Goal: Task Accomplishment & Management: Complete application form

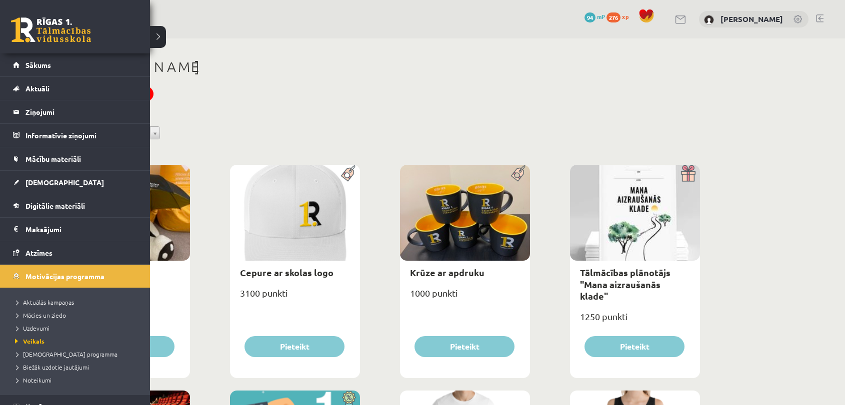
click at [67, 58] on link "Sākums" at bounding box center [75, 64] width 124 height 23
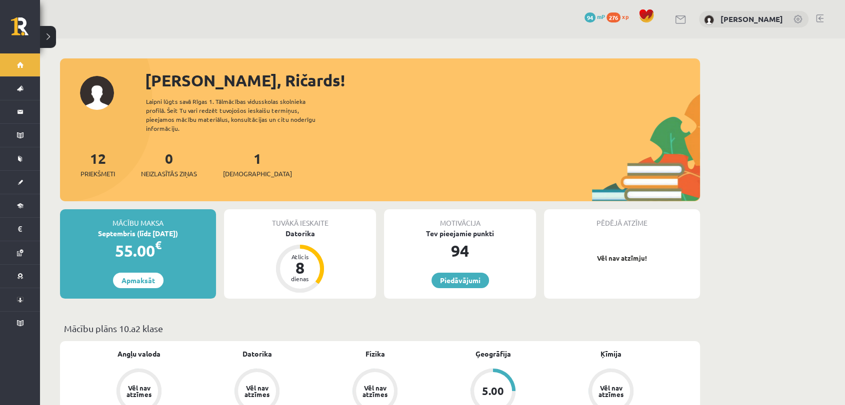
click at [234, 156] on div "1 Ieskaites" at bounding box center [257, 163] width 69 height 31
click at [236, 169] on span "[DEMOGRAPHIC_DATA]" at bounding box center [257, 174] width 69 height 10
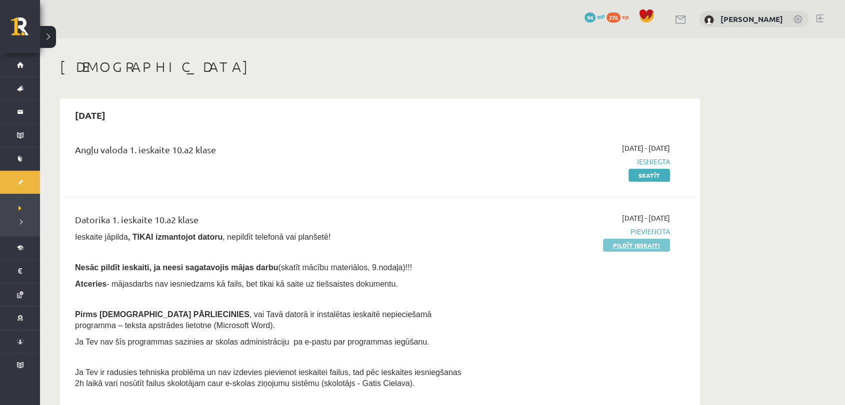
scroll to position [55, 0]
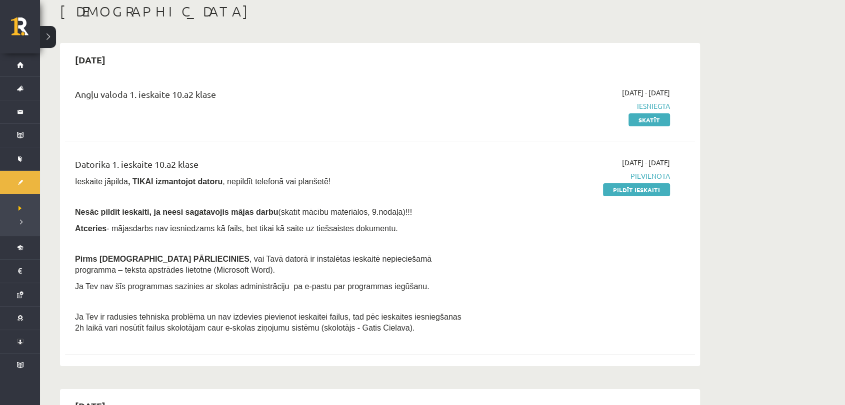
drag, startPoint x: 652, startPoint y: 187, endPoint x: 482, endPoint y: 51, distance: 217.7
click at [652, 187] on link "Pildīt ieskaiti" at bounding box center [636, 189] width 67 height 13
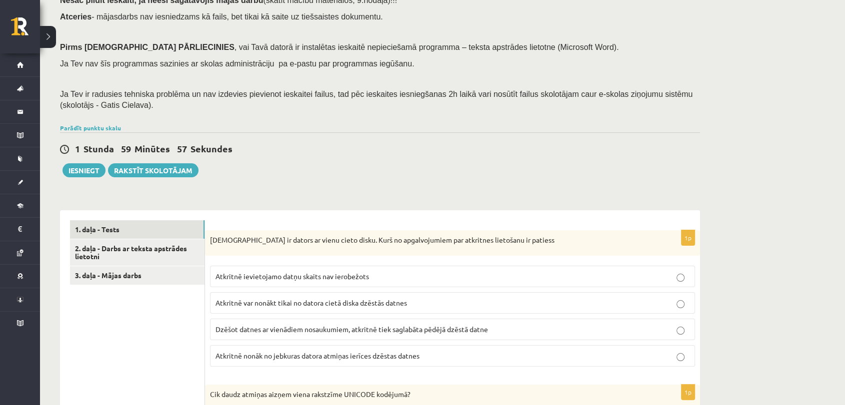
scroll to position [222, 0]
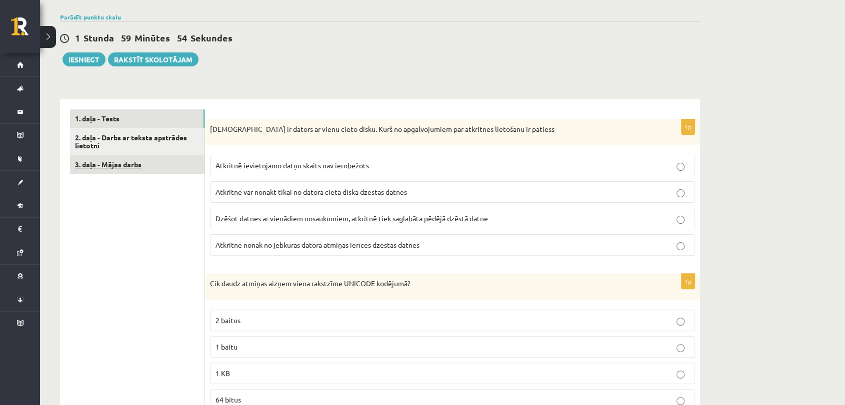
click at [158, 168] on link "3. daļa - Mājas darbs" at bounding box center [137, 164] width 134 height 18
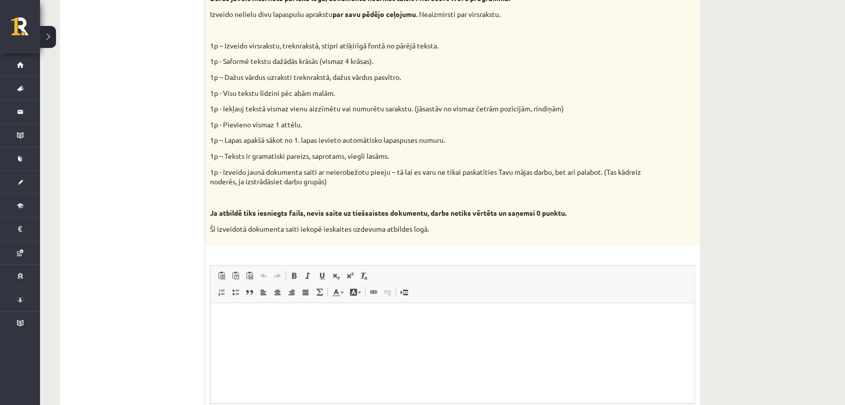
scroll to position [469, 0]
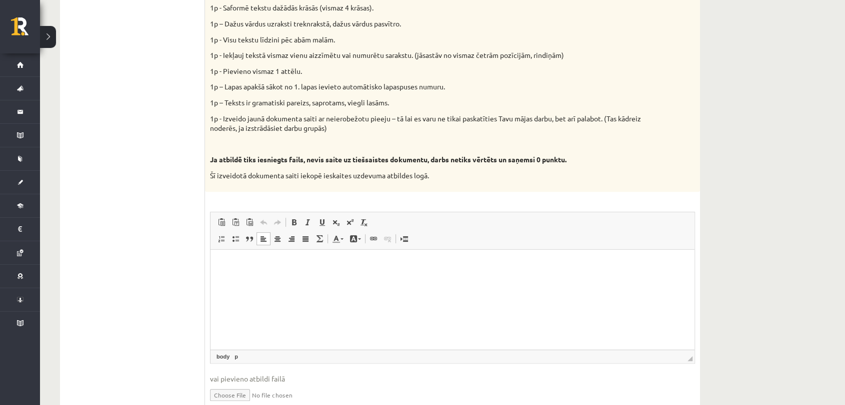
click at [324, 264] on p "Editor, wiswyg-editor-user-answer-47024808519480" at bounding box center [452, 264] width 464 height 10
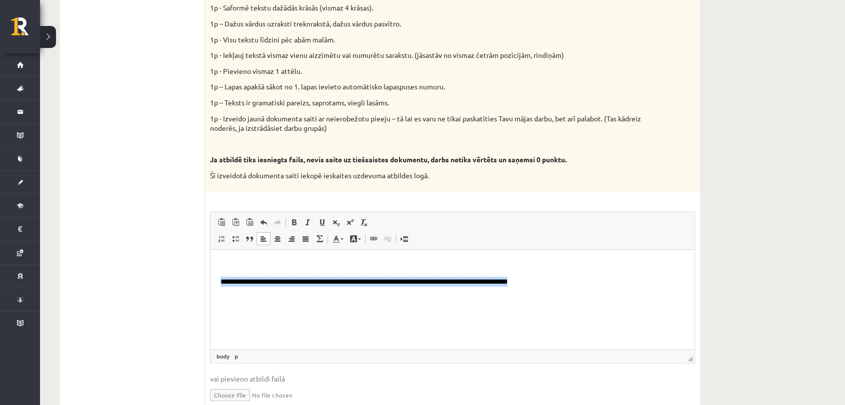
drag, startPoint x: 222, startPoint y: 279, endPoint x: 596, endPoint y: 282, distance: 374.0
click at [596, 282] on p "**********" at bounding box center [452, 281] width 464 height 10
copy span "**********"
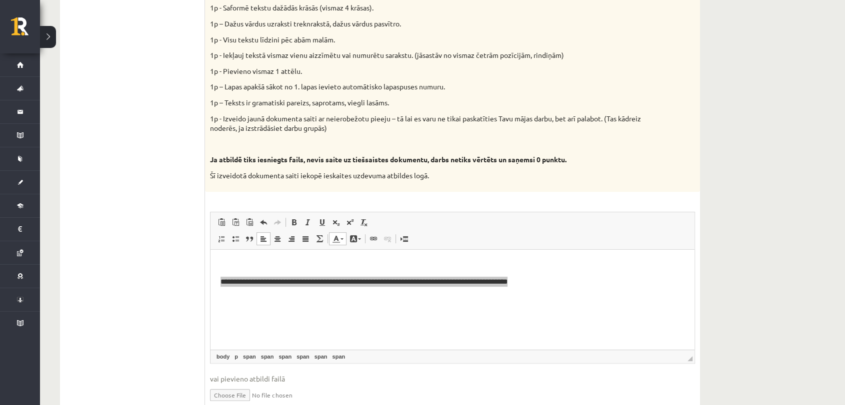
click at [166, 154] on ul "1. daļa - Tests 2. daļa - Darbs ar teksta apstrādes lietotni 3. daļa - Mājas da…" at bounding box center [137, 141] width 135 height 558
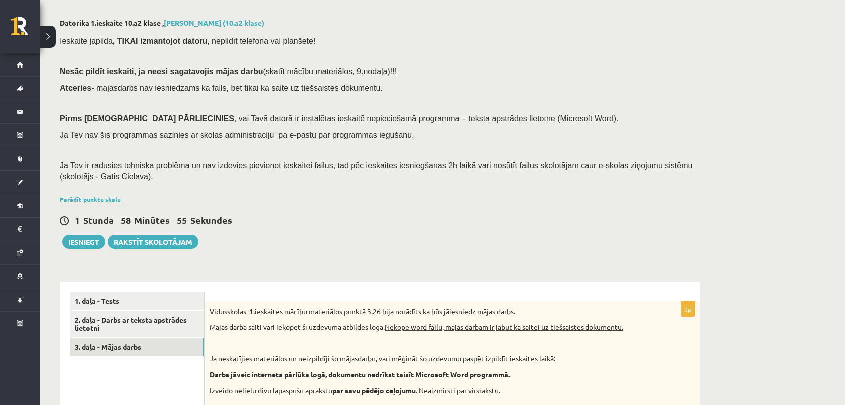
scroll to position [111, 0]
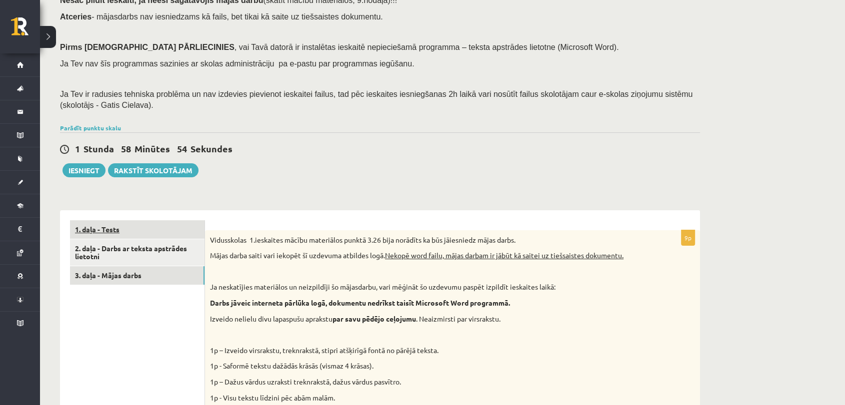
click at [125, 232] on link "1. daļa - Tests" at bounding box center [137, 229] width 134 height 18
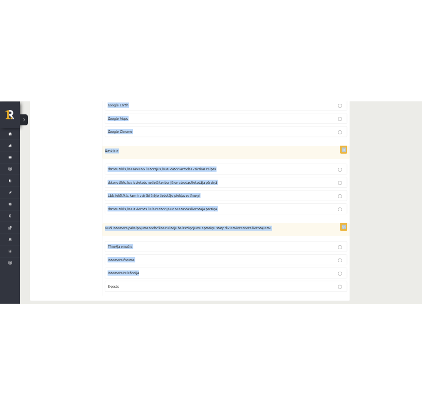
scroll to position [2744, 0]
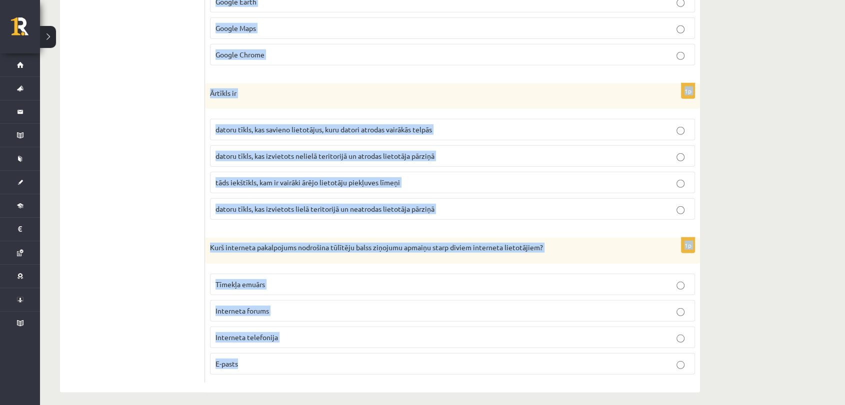
drag, startPoint x: 207, startPoint y: 291, endPoint x: 497, endPoint y: 353, distance: 296.4
copy form "Jānim ir dators ar vienu cieto disku. Kurš no apgalvojumiem par atkritnes lieto…"
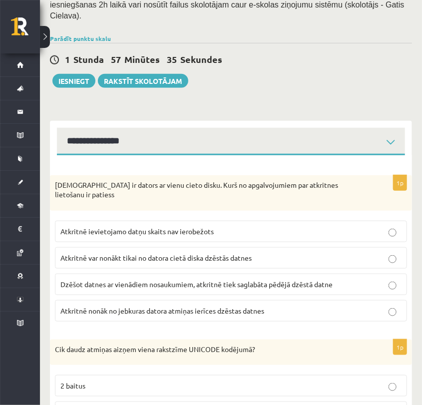
scroll to position [222, 0]
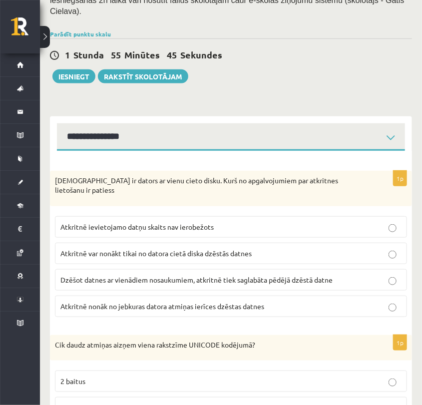
click at [302, 248] on p "Atkritnē var nonākt tikai no datora cietā diska dzēstās datnes" at bounding box center [230, 253] width 341 height 10
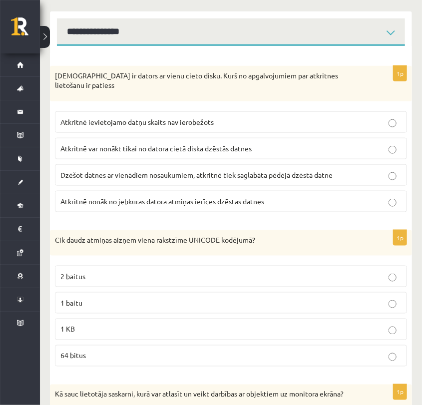
scroll to position [333, 0]
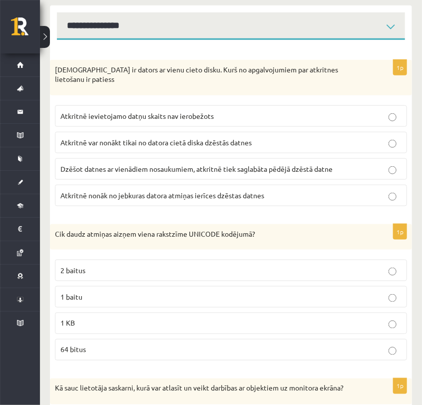
click at [225, 265] on p "2 baitus" at bounding box center [230, 270] width 341 height 10
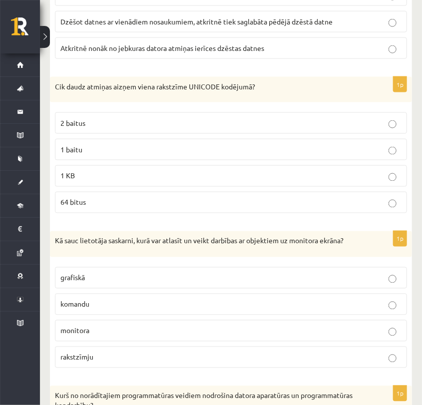
scroll to position [500, 0]
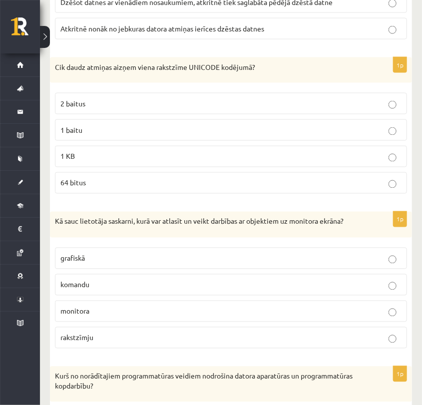
click at [166, 248] on label "grafiskā" at bounding box center [231, 258] width 352 height 21
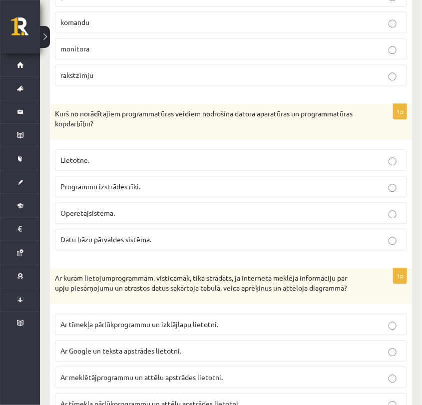
scroll to position [777, 0]
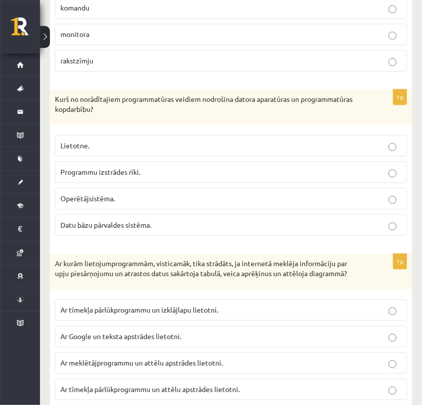
click at [132, 188] on label "Operētājsistēma." at bounding box center [231, 198] width 352 height 21
click at [149, 305] on span "Ar tīmekļa pārlūkprogrammu un izklājlapu lietotni." at bounding box center [139, 309] width 158 height 9
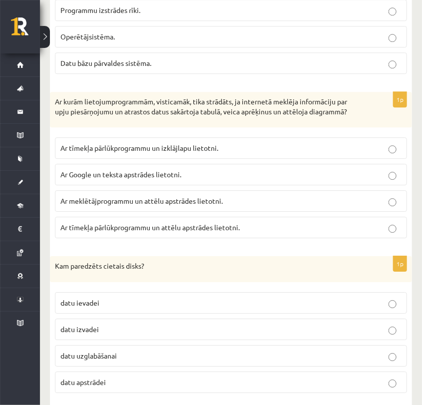
scroll to position [1000, 0]
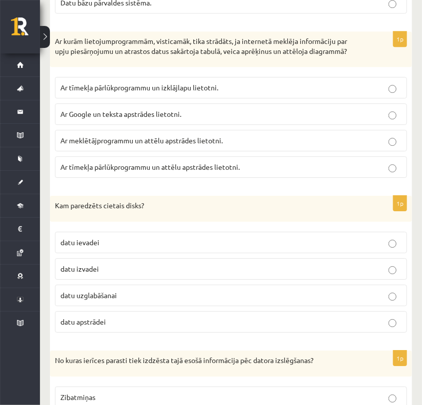
click at [110, 291] on span "datu uzglabāšanai" at bounding box center [88, 295] width 56 height 9
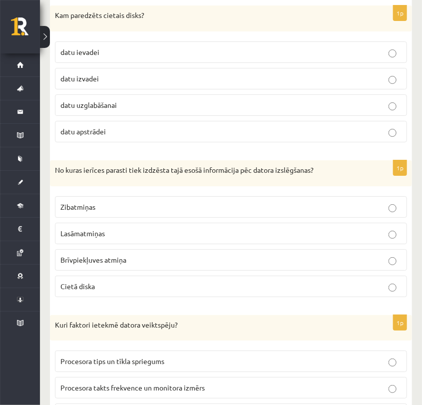
scroll to position [1222, 0]
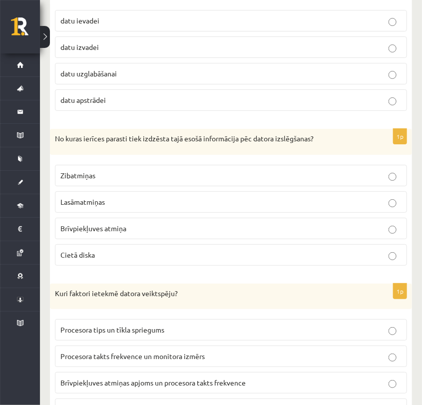
click at [131, 223] on p "Brīvpiekļuves atmiņa" at bounding box center [230, 228] width 341 height 10
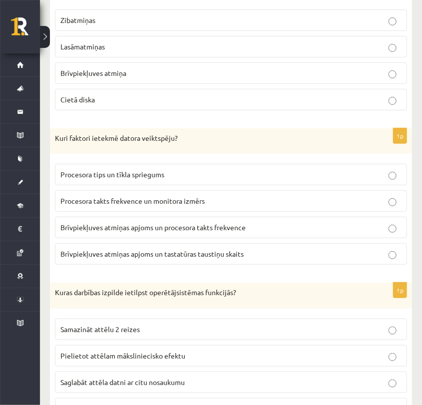
scroll to position [1388, 0]
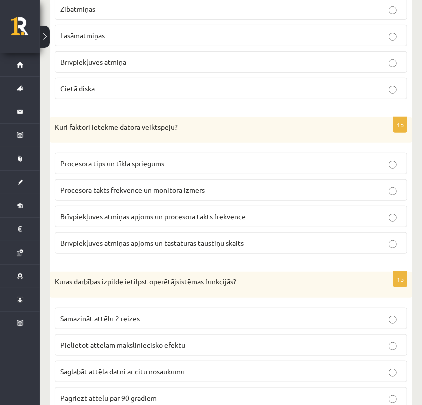
click at [154, 211] on p "Brīvpiekļuves atmiņas apjoms un procesora takts frekvence" at bounding box center [230, 216] width 341 height 10
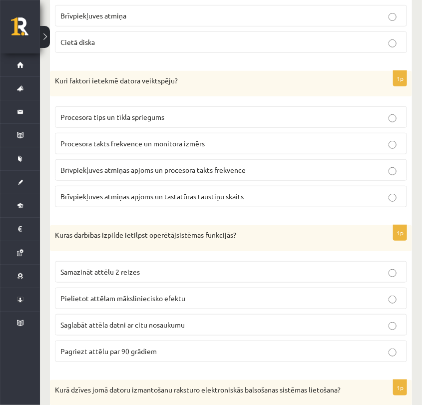
scroll to position [1500, 0]
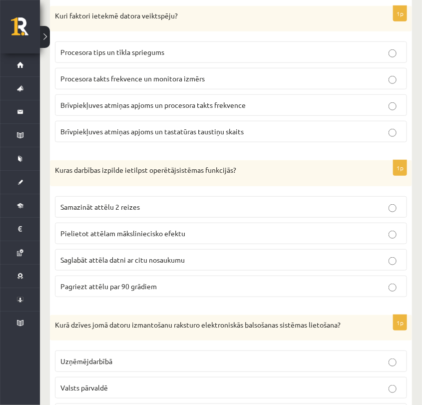
click at [148, 255] on span "Saglabāt attēla datni ar citu nosaukumu" at bounding box center [122, 259] width 124 height 9
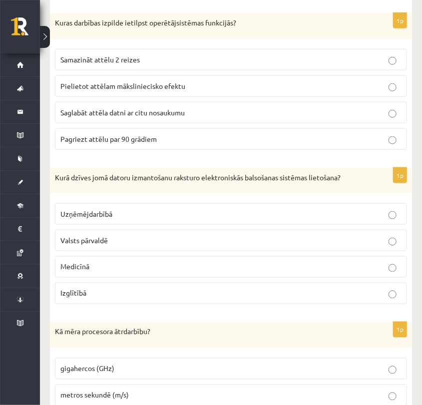
scroll to position [1666, 0]
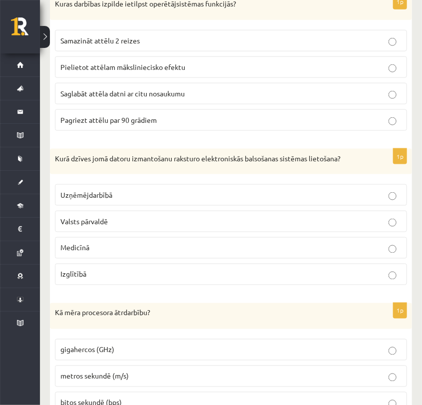
click at [104, 211] on label "Valsts pārvaldē" at bounding box center [231, 221] width 352 height 21
click at [136, 190] on p "Uzņēmējdarbībā" at bounding box center [230, 195] width 341 height 10
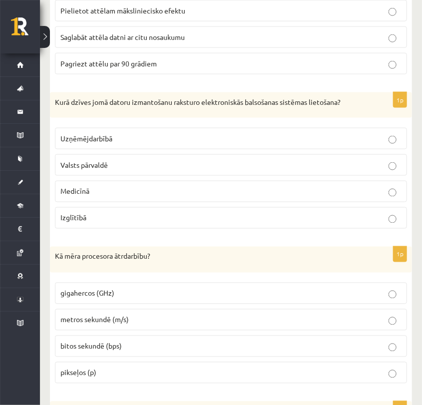
scroll to position [1833, 0]
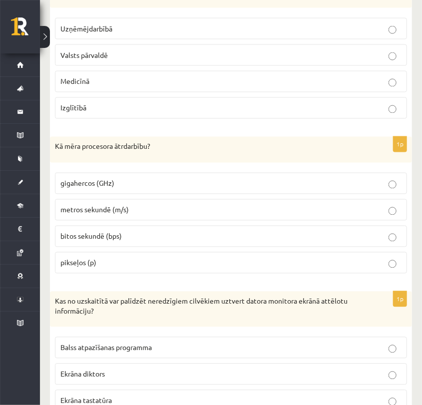
click at [184, 178] on p "gigahercos (GHz)" at bounding box center [230, 183] width 341 height 10
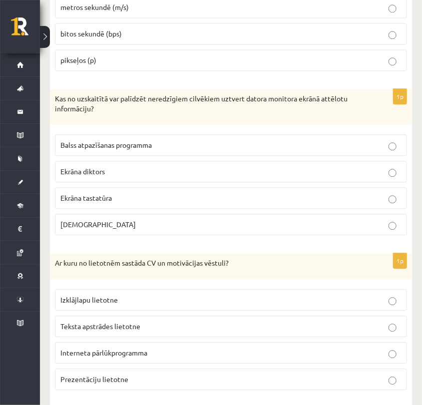
scroll to position [2055, 0]
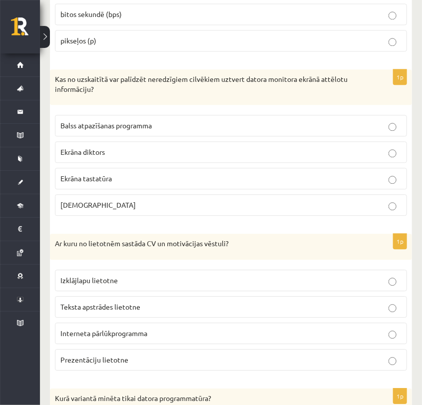
click at [168, 147] on p "Ekrāna diktors" at bounding box center [230, 152] width 341 height 10
click at [168, 296] on label "Teksta apstrādes lietotne" at bounding box center [231, 306] width 352 height 21
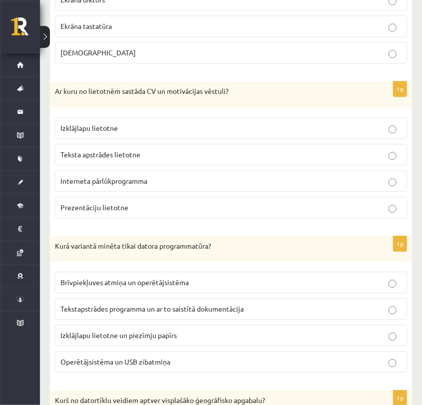
scroll to position [2222, 0]
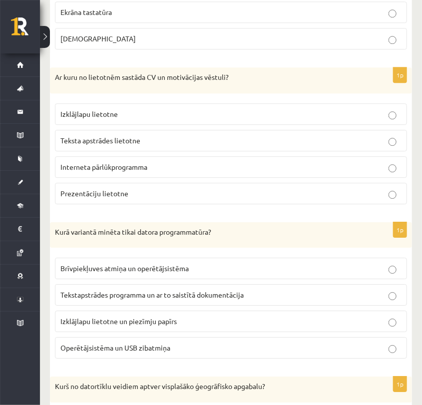
click at [123, 284] on label "Tekstapstrādes programma un ar to saistītā dokumentācija" at bounding box center [231, 294] width 352 height 21
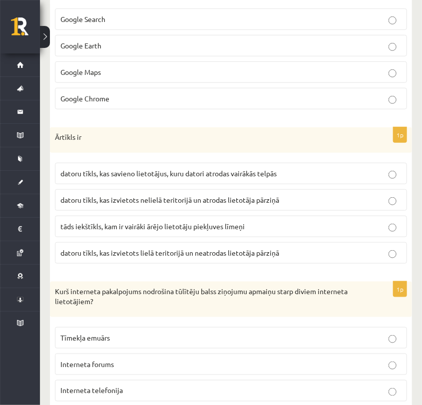
scroll to position [2809, 0]
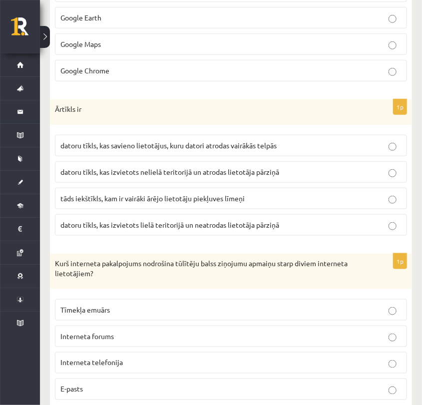
click at [198, 358] on p "Interneta telefonija" at bounding box center [230, 363] width 341 height 10
click at [172, 220] on span "datoru tīkls, kas izvietots lielā teritorijā un neatrodas lietotāja pārziņā" at bounding box center [169, 224] width 219 height 9
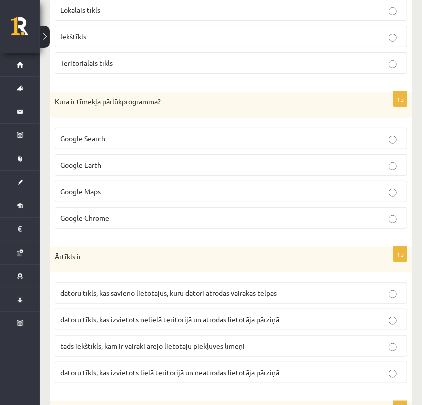
scroll to position [2643, 0]
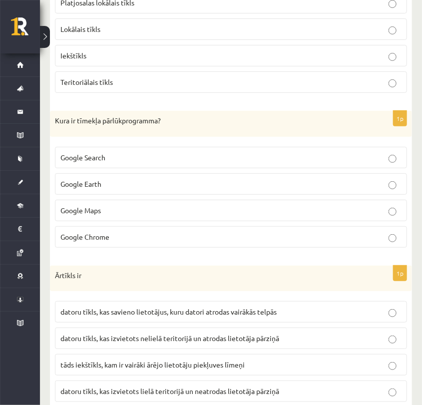
click at [153, 226] on label "Google Chrome" at bounding box center [231, 236] width 352 height 21
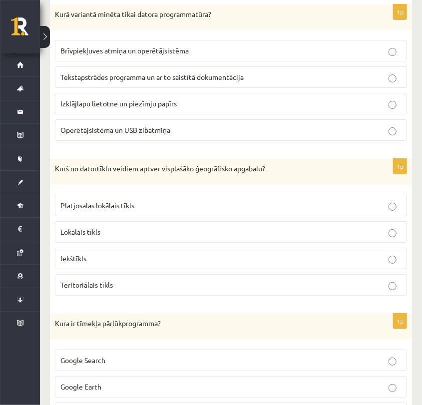
scroll to position [2420, 0]
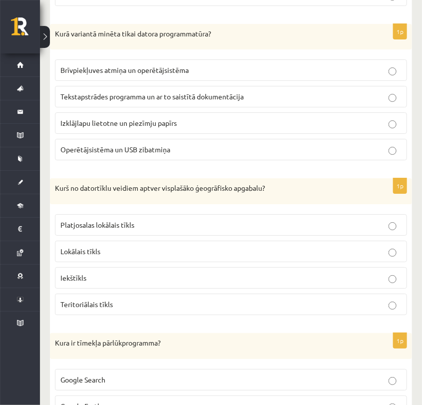
click at [156, 299] on p "Teritoriālais tīkls" at bounding box center [230, 304] width 341 height 10
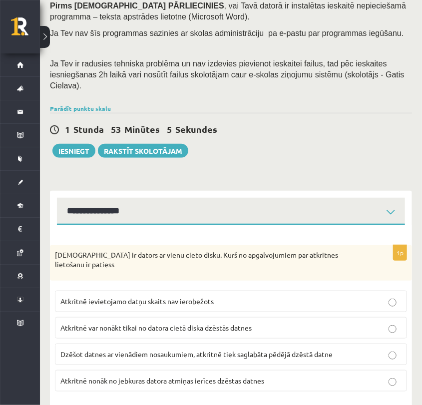
scroll to position [166, 0]
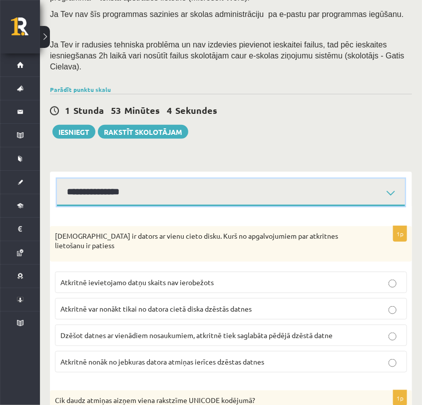
click at [108, 179] on select "**********" at bounding box center [231, 192] width 348 height 27
click at [57, 179] on select "**********" at bounding box center [231, 192] width 348 height 27
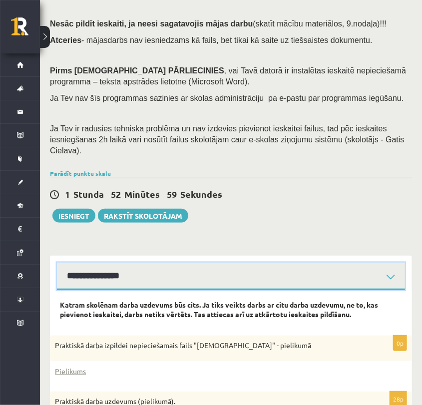
scroll to position [166, 0]
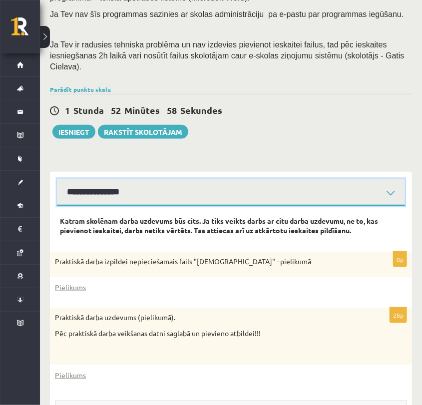
click at [116, 186] on select "**********" at bounding box center [231, 192] width 348 height 27
select select "**********"
click at [57, 179] on select "**********" at bounding box center [231, 192] width 348 height 27
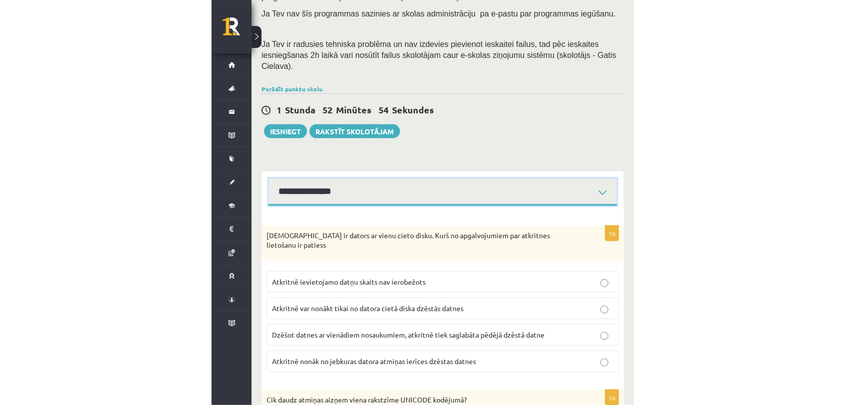
scroll to position [111, 0]
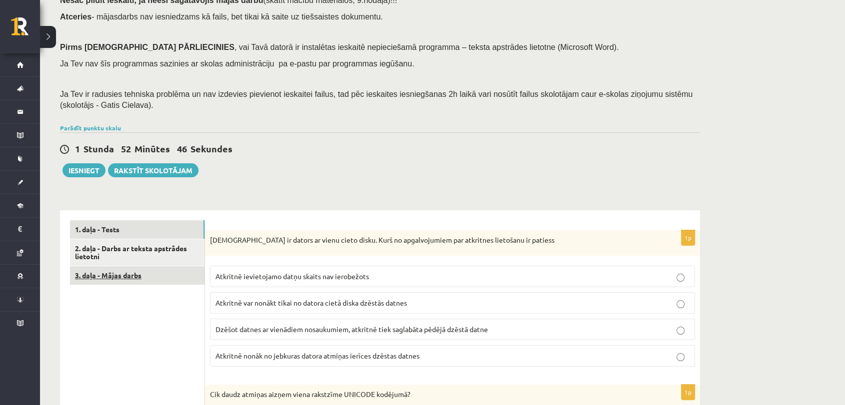
click at [138, 268] on link "3. daļa - Mājas darbs" at bounding box center [137, 275] width 134 height 18
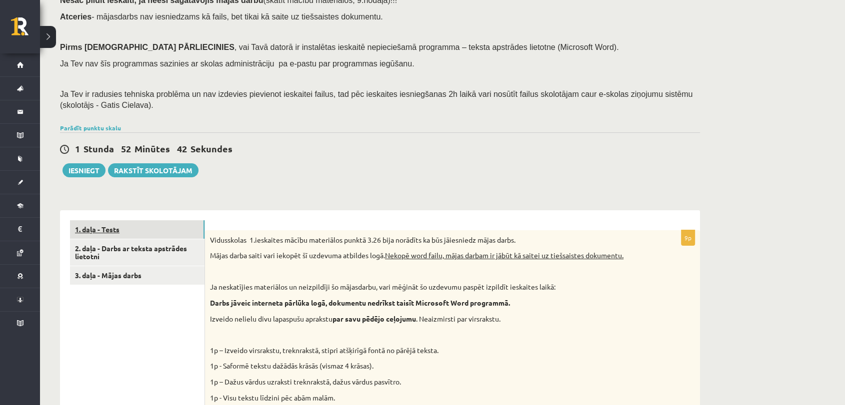
click at [148, 224] on link "1. daļa - Tests" at bounding box center [137, 229] width 134 height 18
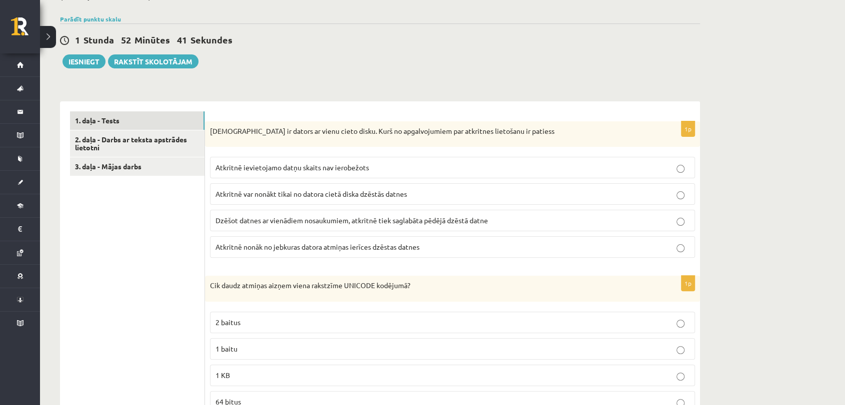
scroll to position [222, 0]
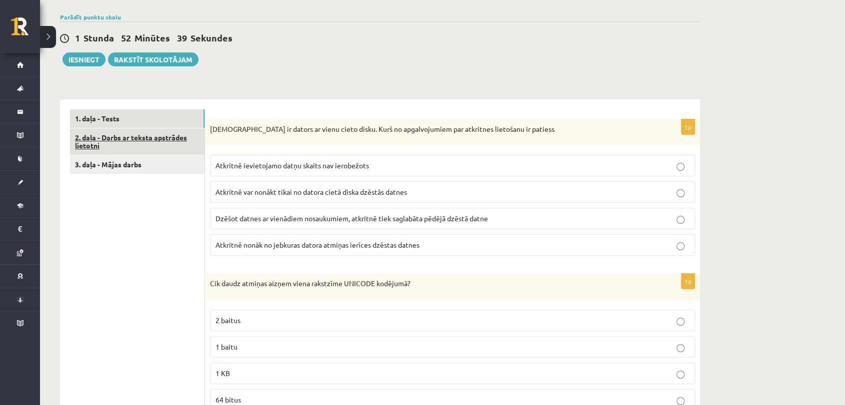
click at [143, 146] on link "2. daļa - Darbs ar teksta apstrādes lietotni" at bounding box center [137, 141] width 134 height 27
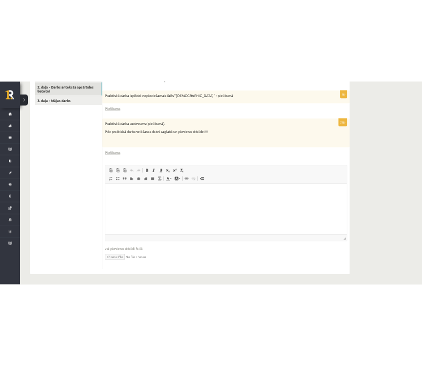
scroll to position [293, 0]
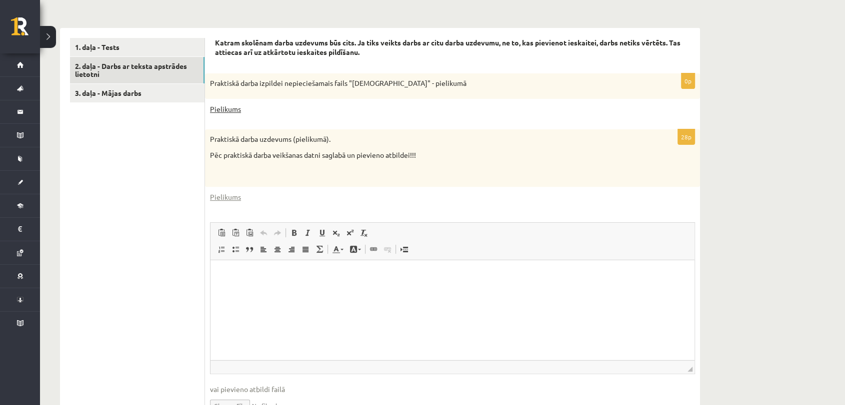
click at [227, 109] on link "Pielikums" at bounding box center [225, 109] width 31 height 10
click at [234, 194] on link "Pielikums" at bounding box center [225, 197] width 31 height 10
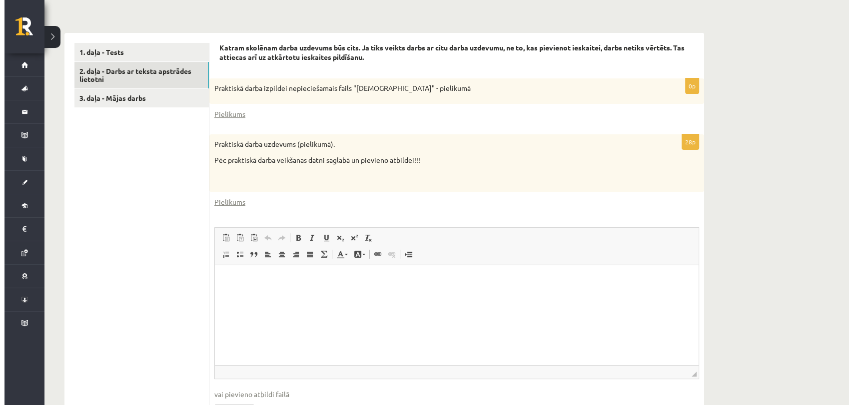
scroll to position [349, 0]
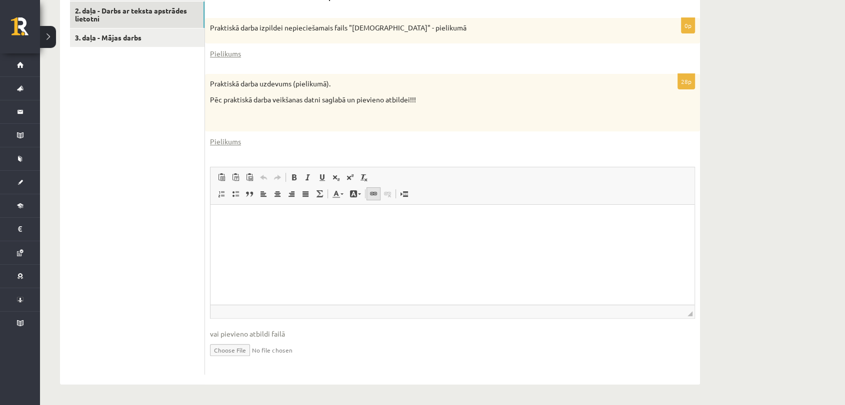
click at [372, 194] on span at bounding box center [373, 194] width 8 height 8
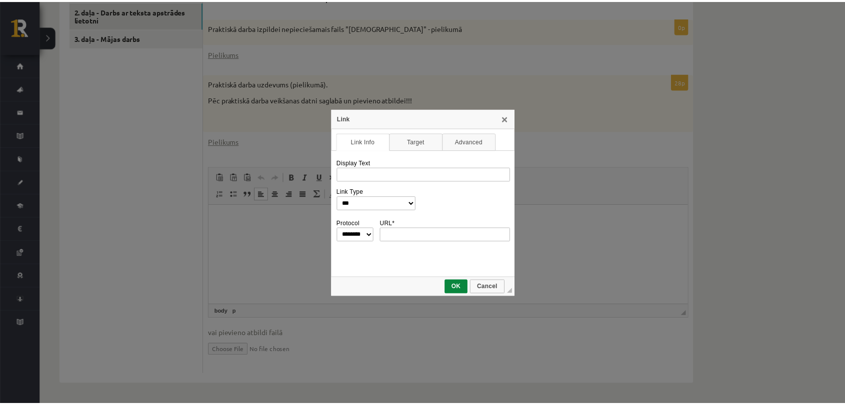
scroll to position [0, 0]
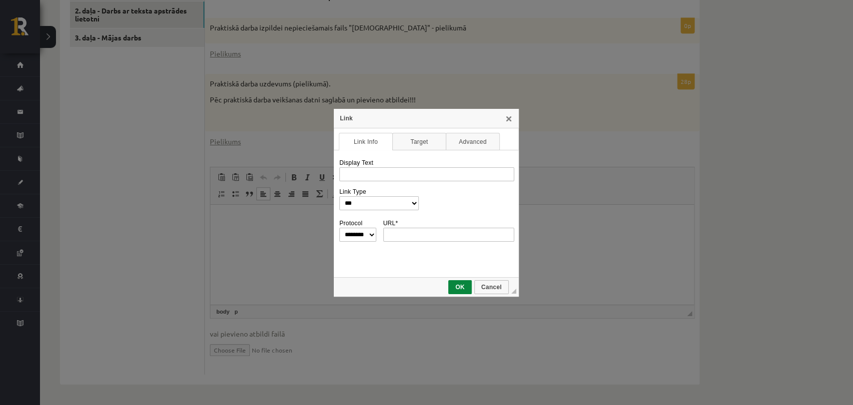
click at [513, 117] on div "Link" at bounding box center [426, 118] width 185 height 19
click at [392, 201] on select "**********" at bounding box center [379, 203] width 80 height 14
click at [293, 230] on div "**********" at bounding box center [426, 202] width 853 height 405
click at [414, 146] on link "Target" at bounding box center [419, 141] width 54 height 17
click at [463, 140] on link "Advanced" at bounding box center [473, 141] width 54 height 17
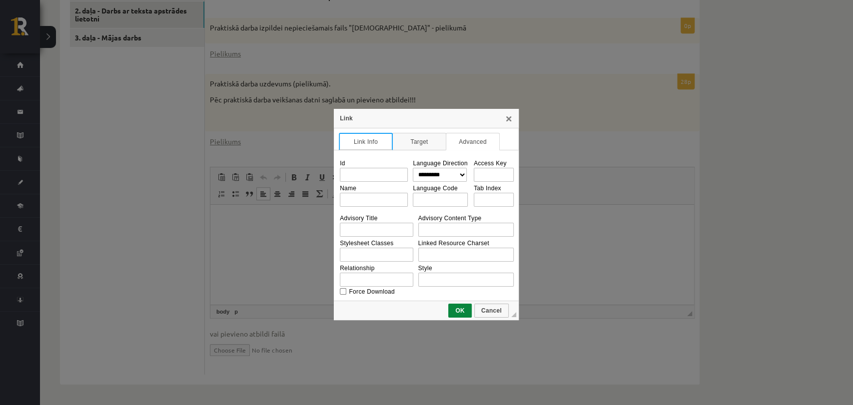
click at [365, 140] on link "Link Info" at bounding box center [366, 141] width 54 height 17
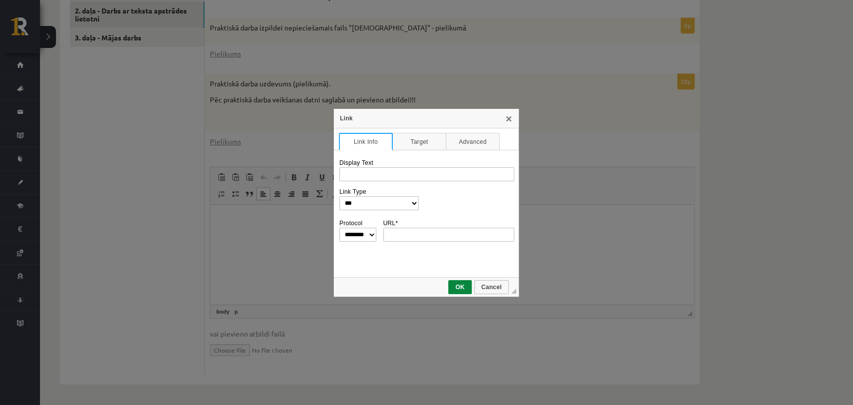
click at [512, 122] on div "Link" at bounding box center [426, 118] width 185 height 19
click at [511, 122] on link "X" at bounding box center [509, 118] width 8 height 8
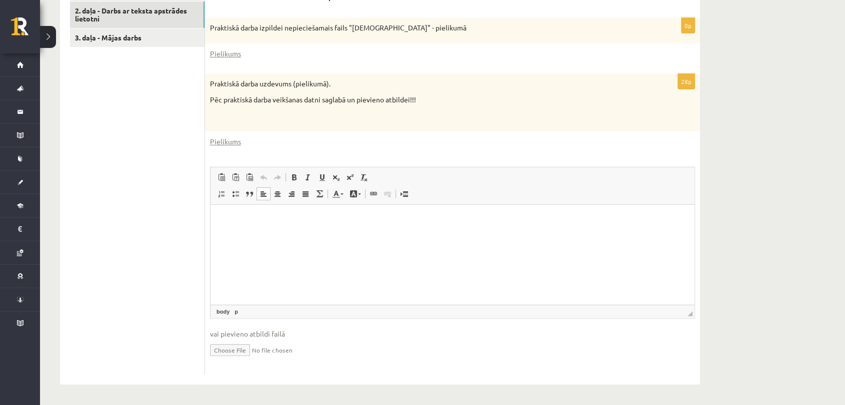
click at [237, 348] on input "file" at bounding box center [452, 349] width 485 height 20
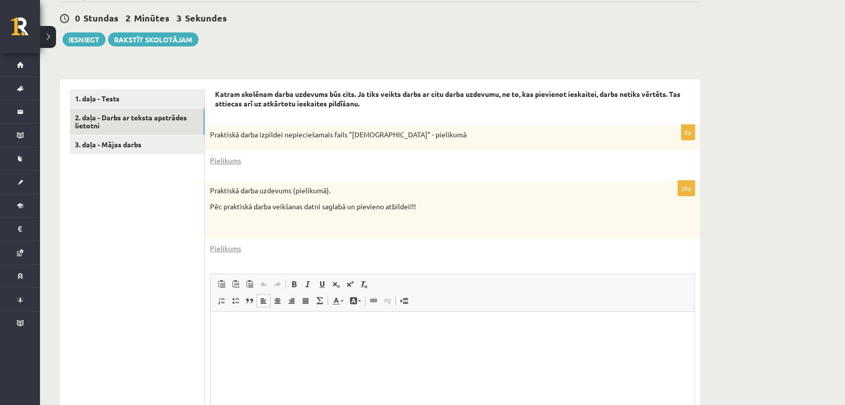
scroll to position [277, 0]
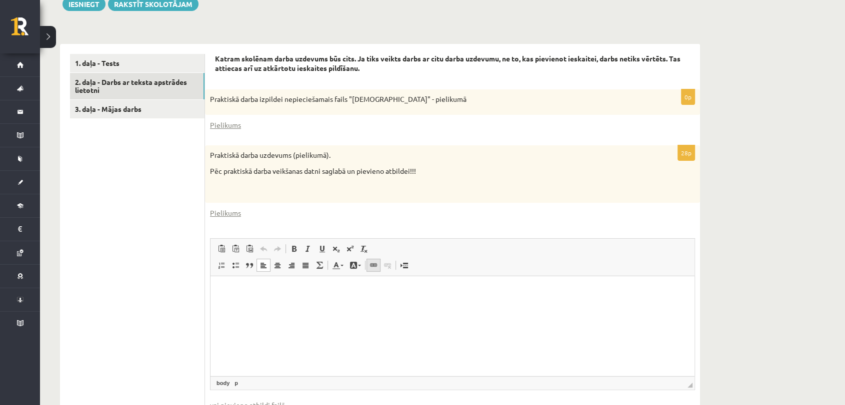
click at [374, 261] on span at bounding box center [373, 265] width 8 height 8
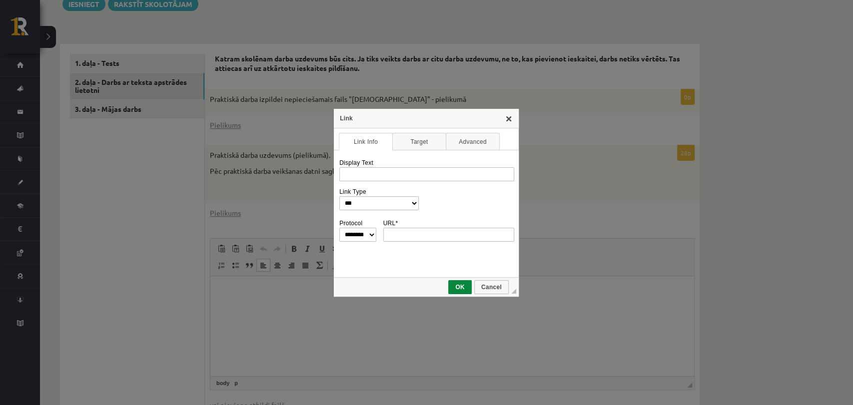
click at [511, 117] on link "X" at bounding box center [509, 118] width 8 height 8
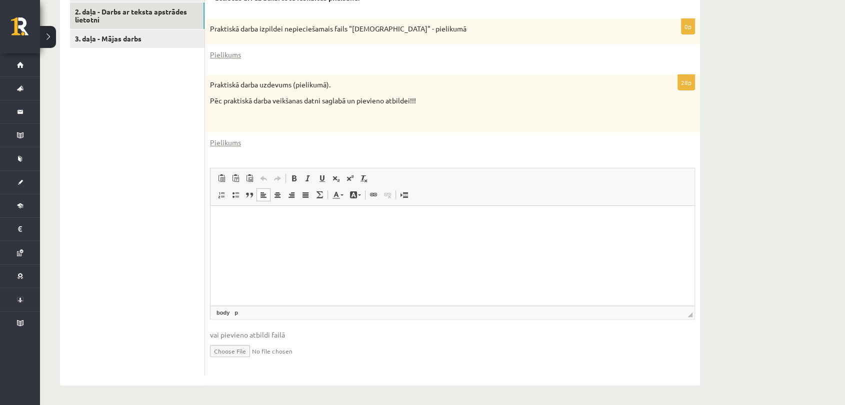
scroll to position [349, 0]
click at [232, 351] on input "file" at bounding box center [452, 349] width 485 height 20
type input "**********"
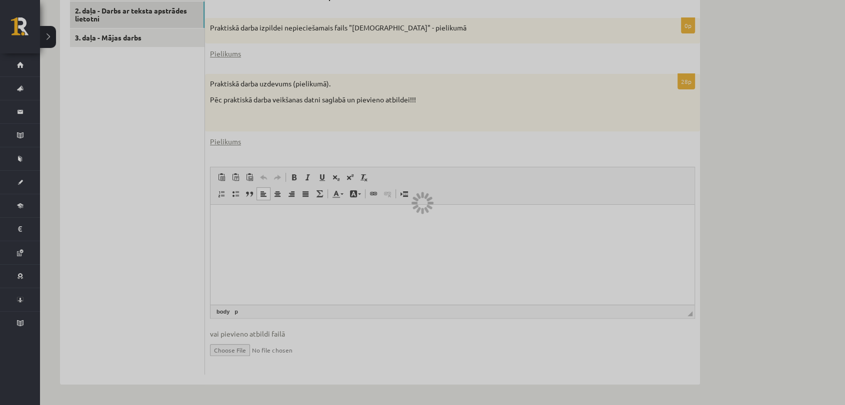
click at [171, 51] on div at bounding box center [422, 202] width 845 height 405
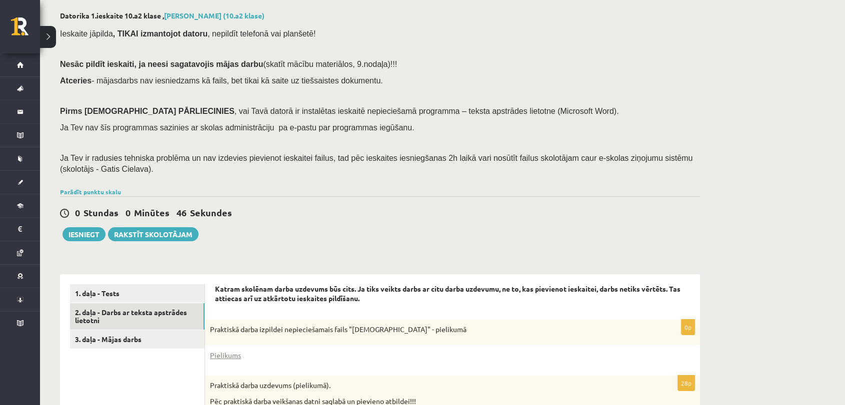
scroll to position [111, 0]
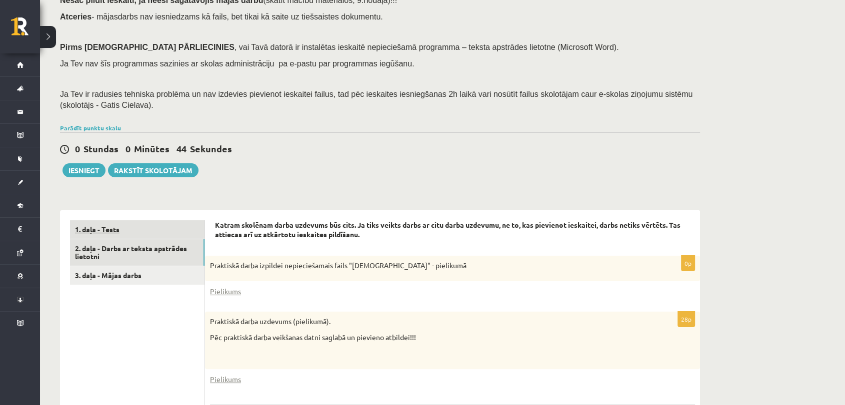
click at [117, 228] on link "1. daļa - Tests" at bounding box center [137, 229] width 134 height 18
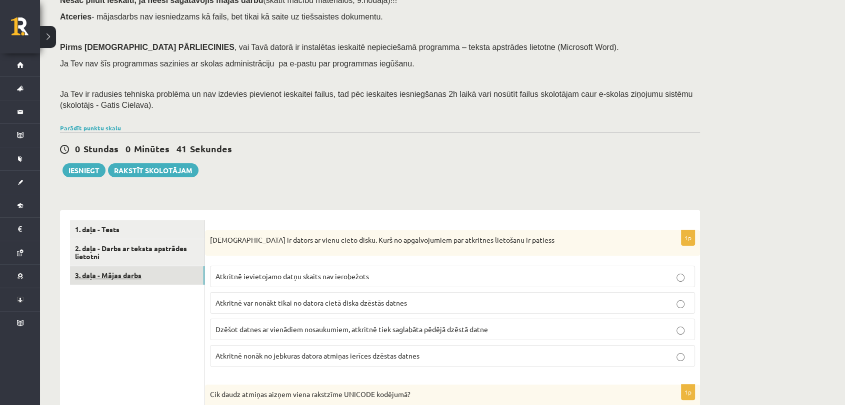
click at [118, 272] on link "3. daļa - Mājas darbs" at bounding box center [137, 275] width 134 height 18
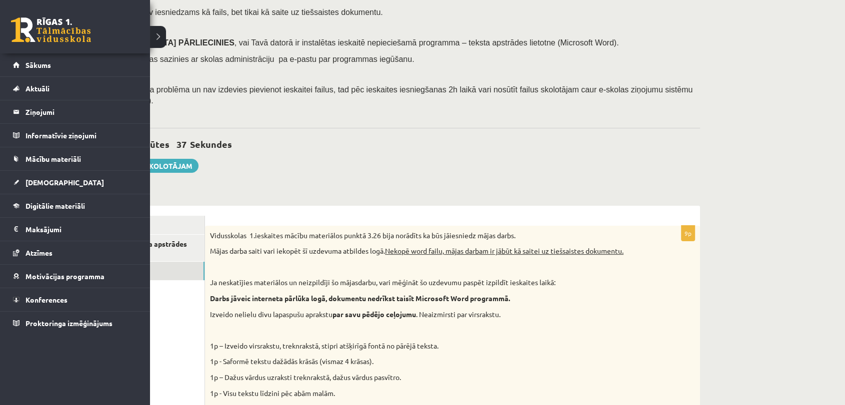
scroll to position [70, 0]
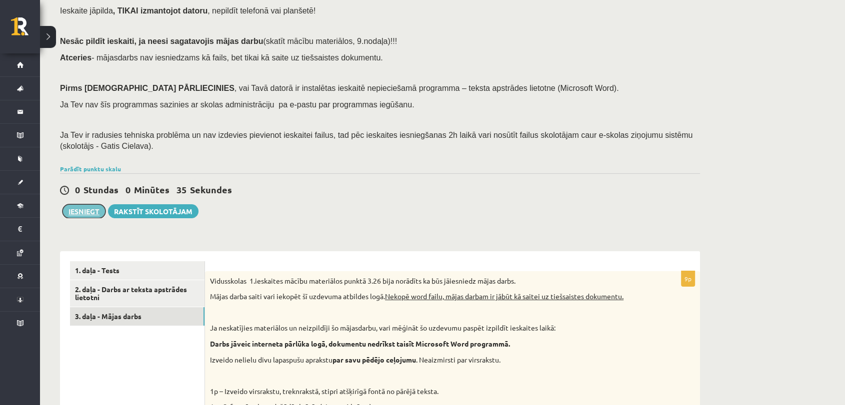
click at [84, 204] on button "Iesniegt" at bounding box center [83, 211] width 43 height 14
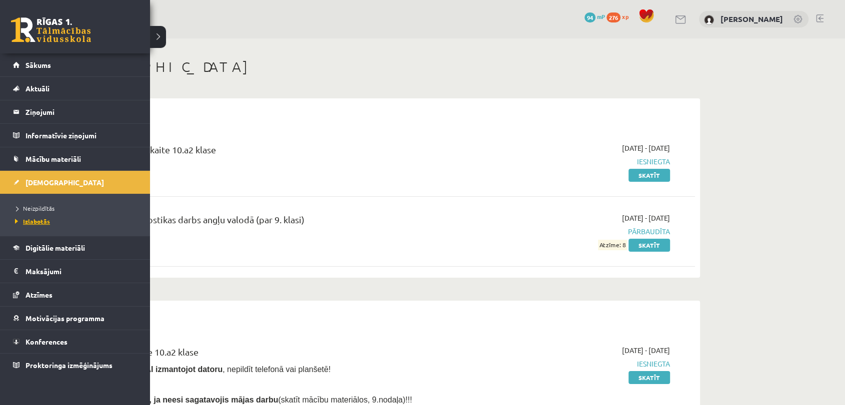
click at [42, 221] on span "Izlabotās" at bounding box center [30, 221] width 37 height 8
click at [26, 58] on link "Sākums" at bounding box center [75, 64] width 124 height 23
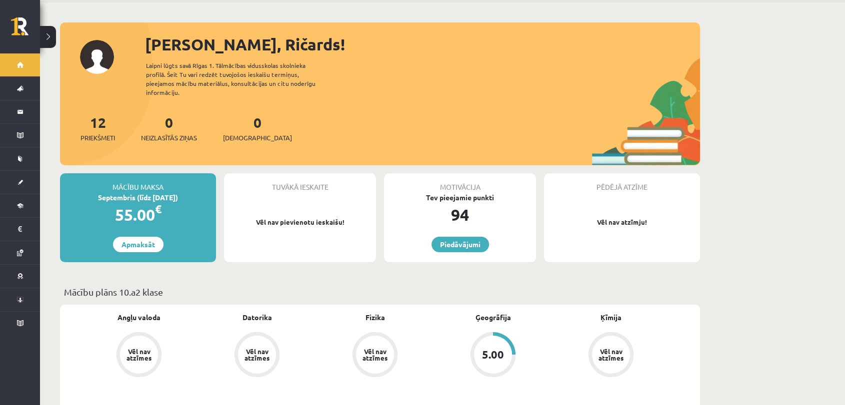
scroll to position [55, 0]
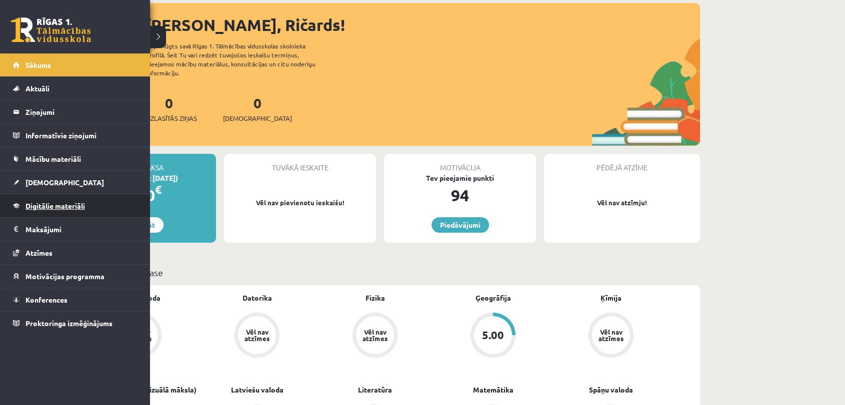
click at [45, 203] on span "Digitālie materiāli" at bounding box center [54, 205] width 59 height 9
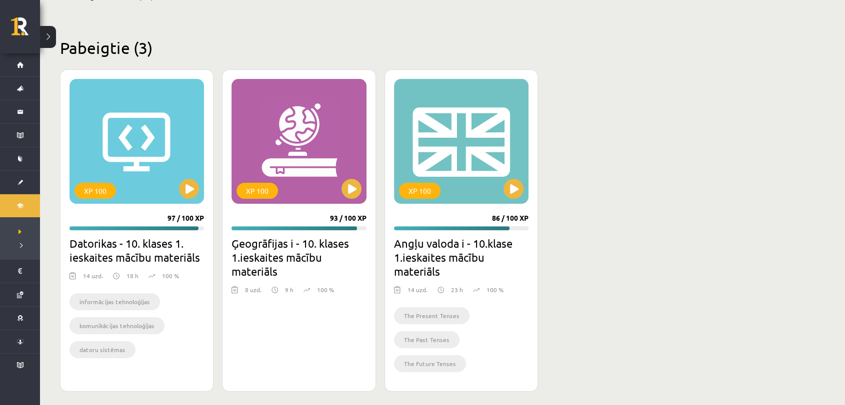
scroll to position [278, 0]
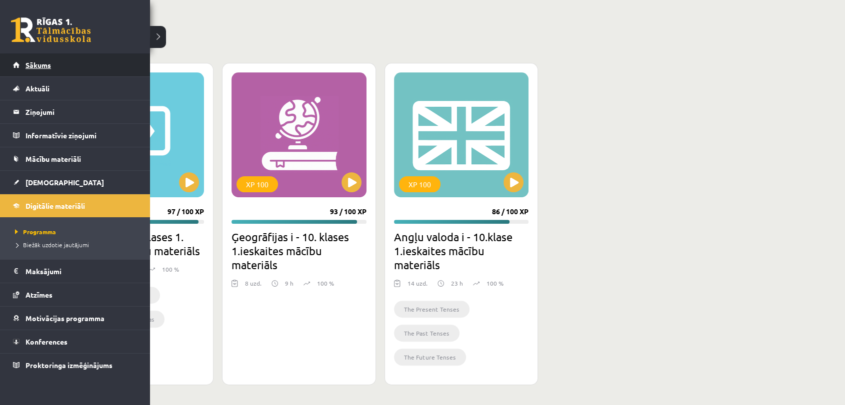
click at [50, 58] on link "Sākums" at bounding box center [75, 64] width 124 height 23
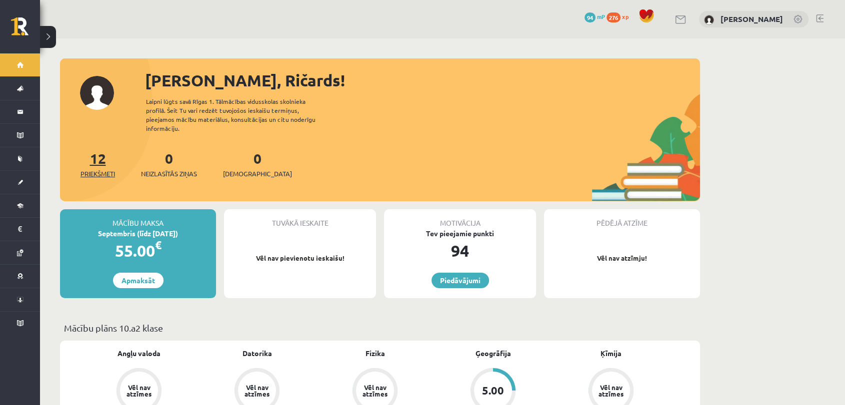
click at [106, 169] on span "Priekšmeti" at bounding box center [97, 174] width 34 height 10
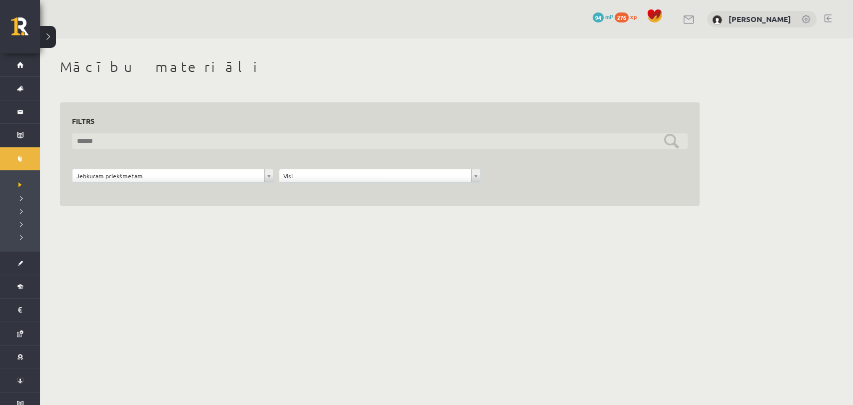
click at [223, 144] on input "text" at bounding box center [380, 140] width 616 height 15
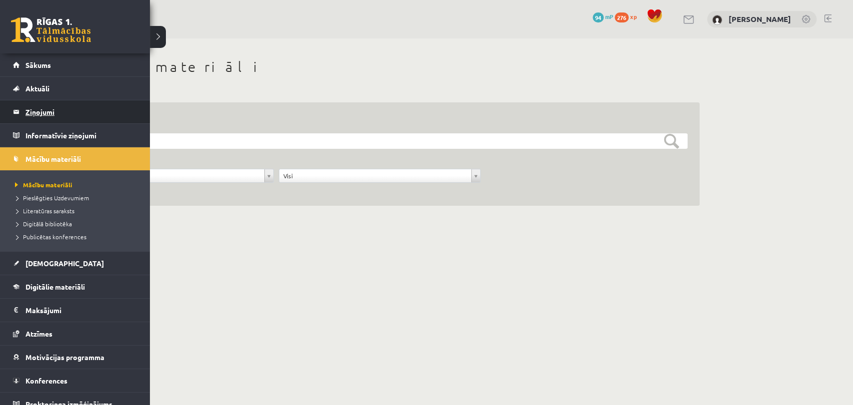
click at [50, 116] on legend "Ziņojumi 0" at bounding box center [81, 111] width 112 height 23
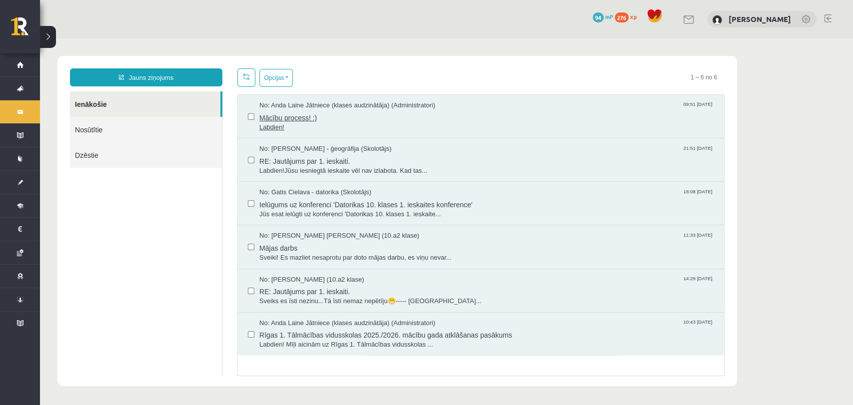
click at [316, 116] on span "Mācību process! :)" at bounding box center [486, 116] width 455 height 12
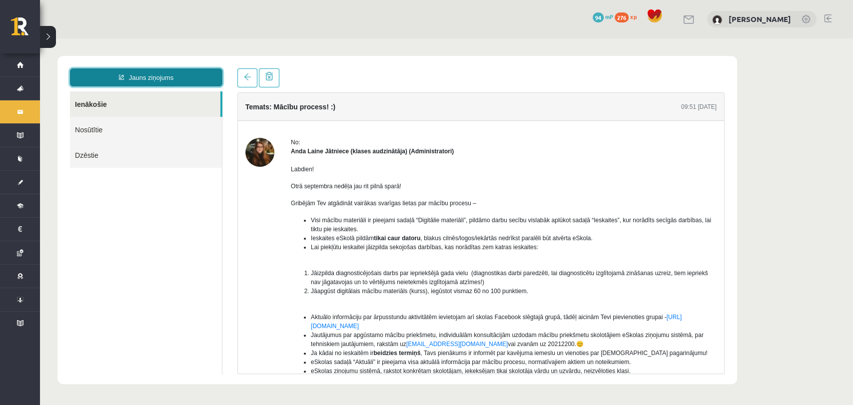
click at [141, 78] on link "Jauns ziņojums" at bounding box center [146, 77] width 152 height 18
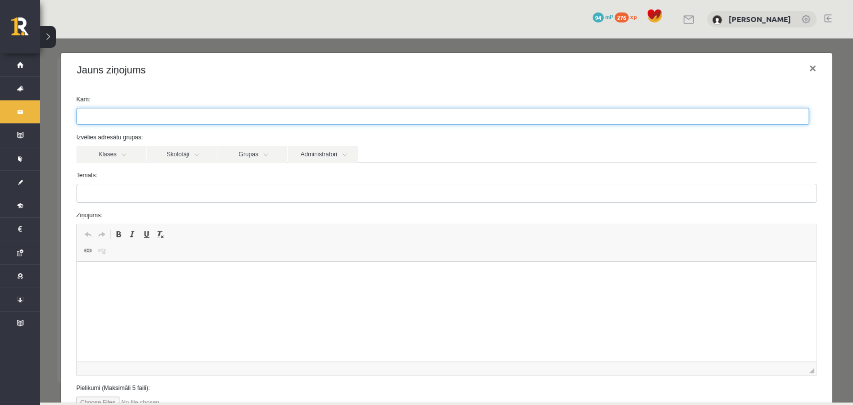
click at [131, 112] on ul at bounding box center [443, 116] width 732 height 16
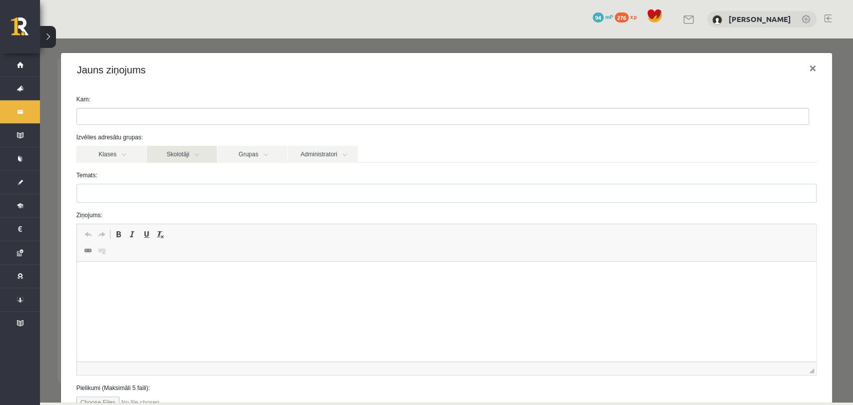
click at [184, 149] on link "Skolotāji" at bounding box center [182, 154] width 70 height 17
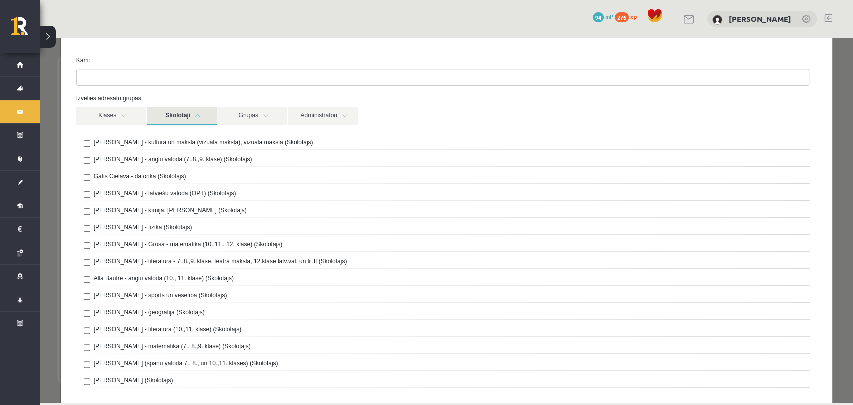
scroll to position [55, 0]
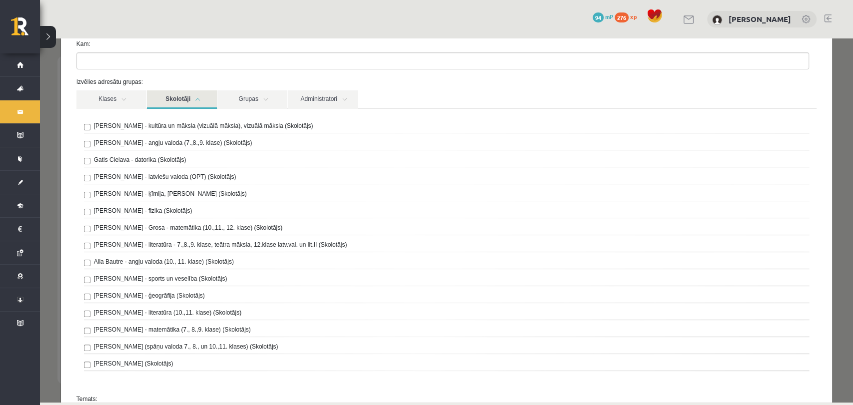
click at [153, 160] on label "Gatis Cielava - datorika (Skolotājs)" at bounding box center [140, 159] width 92 height 9
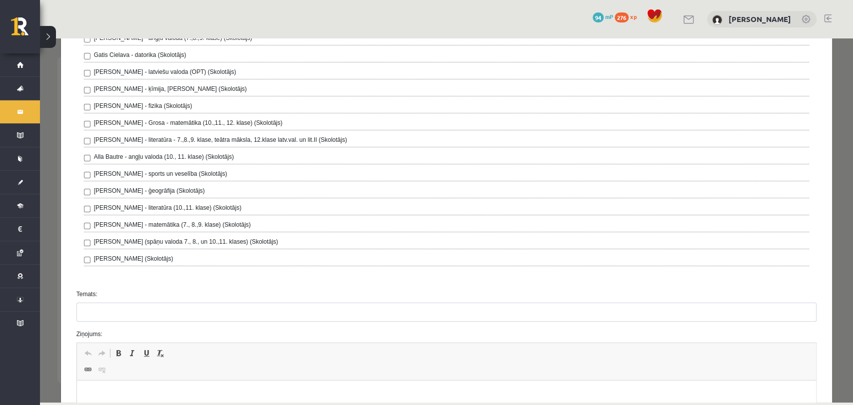
scroll to position [277, 0]
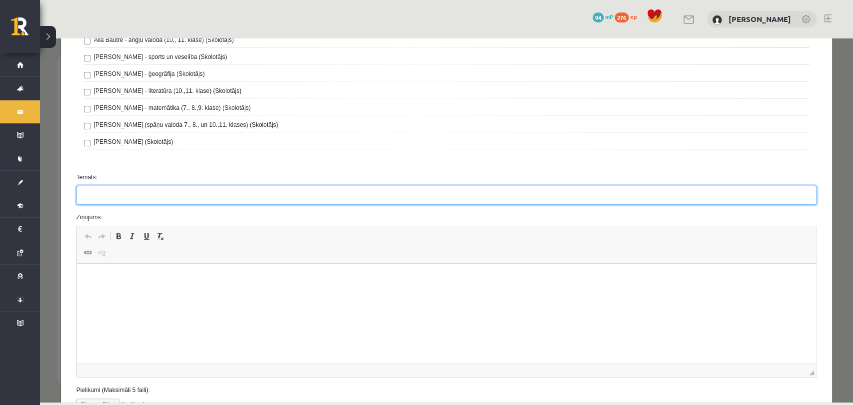
click at [157, 193] on input "Temats:" at bounding box center [446, 195] width 741 height 19
type input "********"
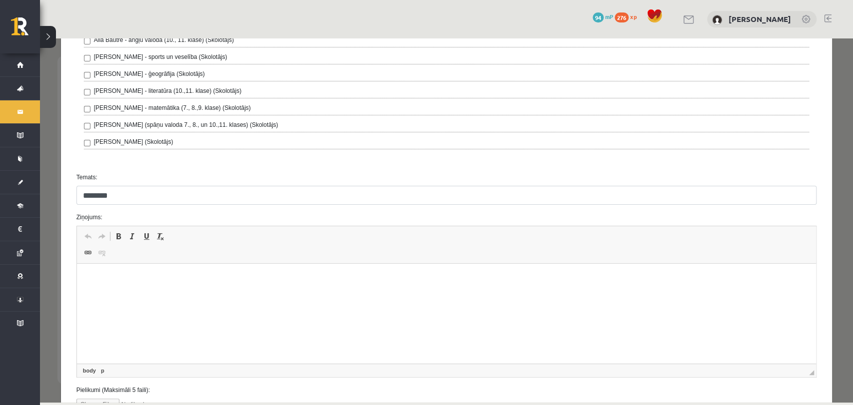
click at [183, 294] on html at bounding box center [446, 279] width 740 height 30
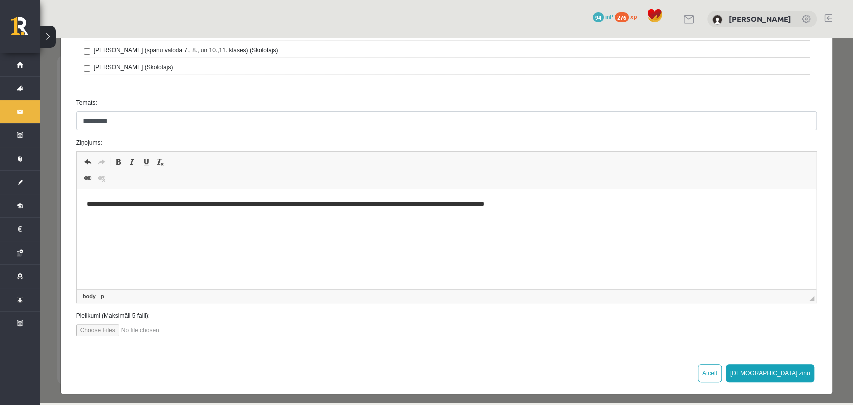
scroll to position [356, 0]
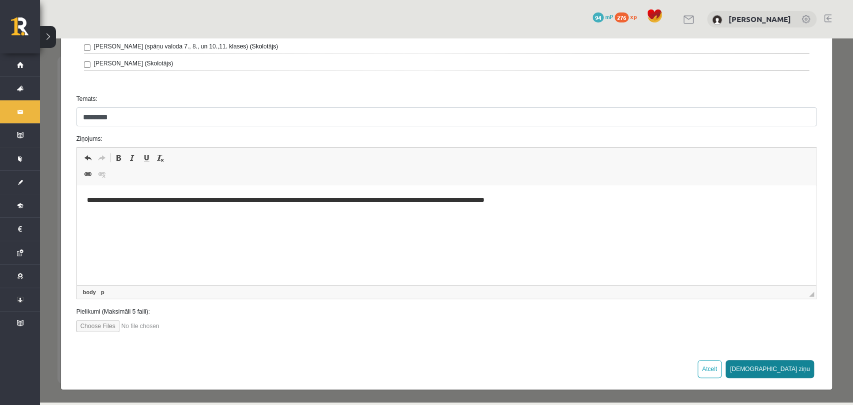
click at [794, 373] on button "Sūtīt ziņu" at bounding box center [770, 369] width 89 height 18
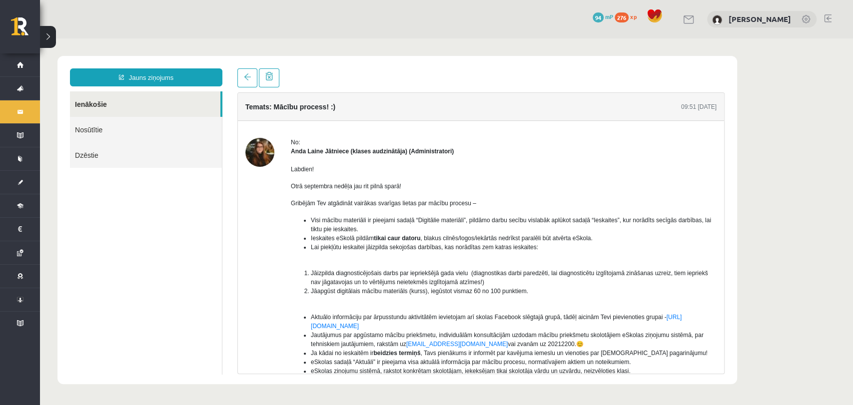
scroll to position [0, 0]
click at [115, 134] on link "Nosūtītie" at bounding box center [146, 129] width 152 height 25
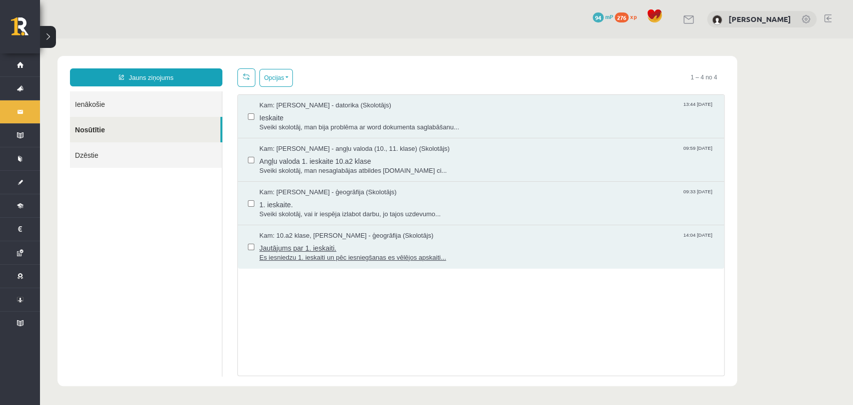
click at [302, 253] on span "Es iesniedzu 1. ieskaiti un pēc iesniegšanas es vēlējos apskaiti..." at bounding box center [486, 257] width 455 height 9
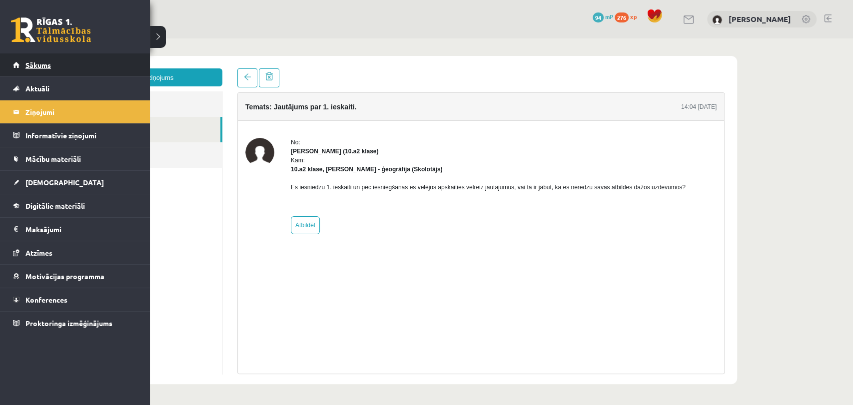
click at [13, 67] on link "Sākums" at bounding box center [75, 64] width 124 height 23
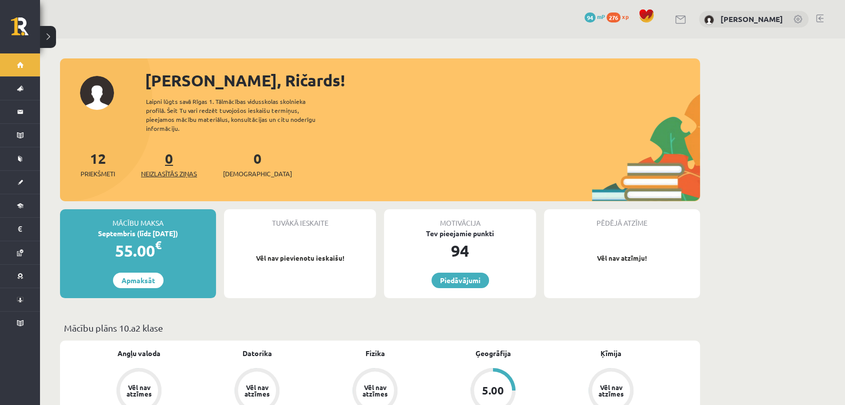
click at [164, 169] on span "Neizlasītās ziņas" at bounding box center [169, 174] width 56 height 10
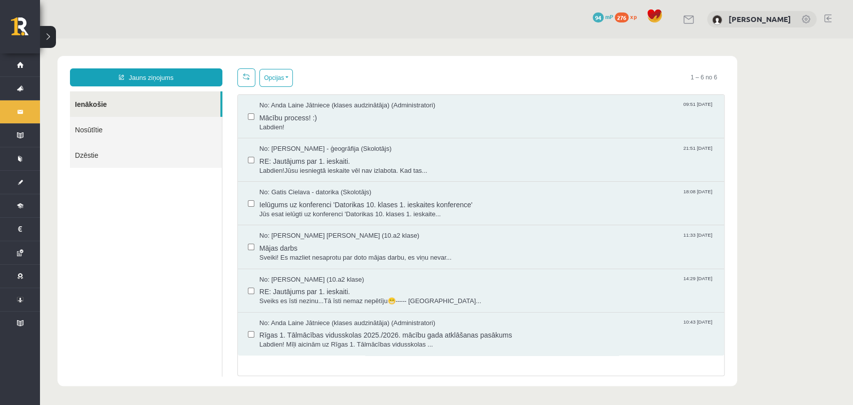
click at [132, 135] on link "Nosūtītie" at bounding box center [146, 129] width 152 height 25
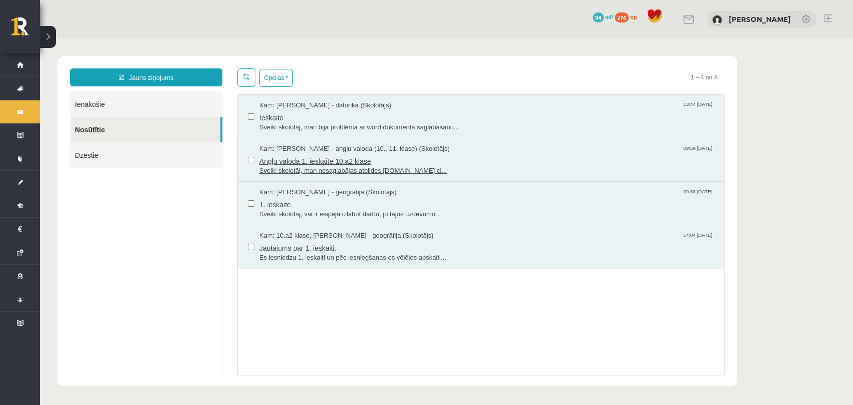
click at [431, 166] on span "Sveiki skolotāj, man nesaglabājas atbildes ieskaitē.Ar ci..." at bounding box center [486, 170] width 455 height 9
click at [407, 169] on span "Sveiki skolotāj, man nesaglabājas atbildes ieskaitē.Ar ci..." at bounding box center [486, 170] width 455 height 9
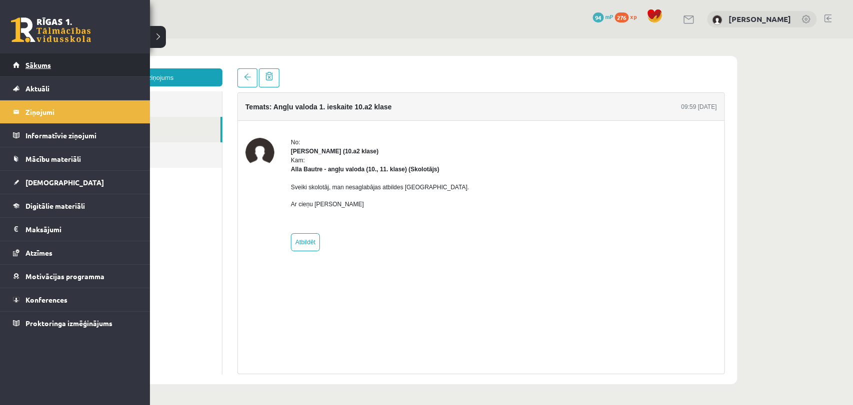
click at [24, 68] on link "Sākums" at bounding box center [75, 64] width 124 height 23
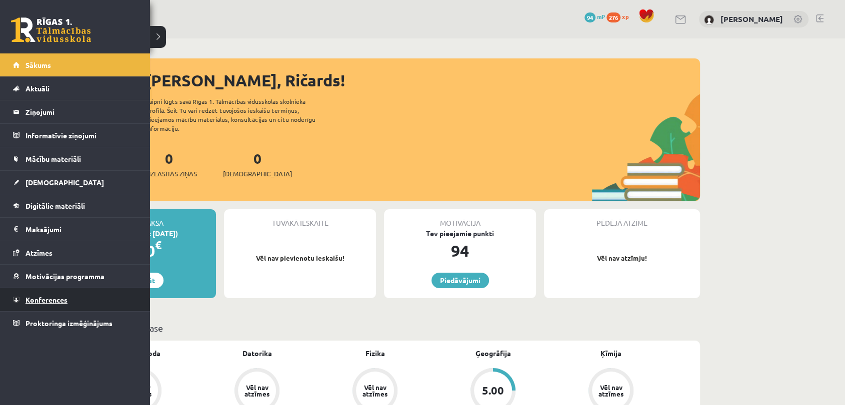
click at [45, 303] on link "Konferences" at bounding box center [75, 299] width 124 height 23
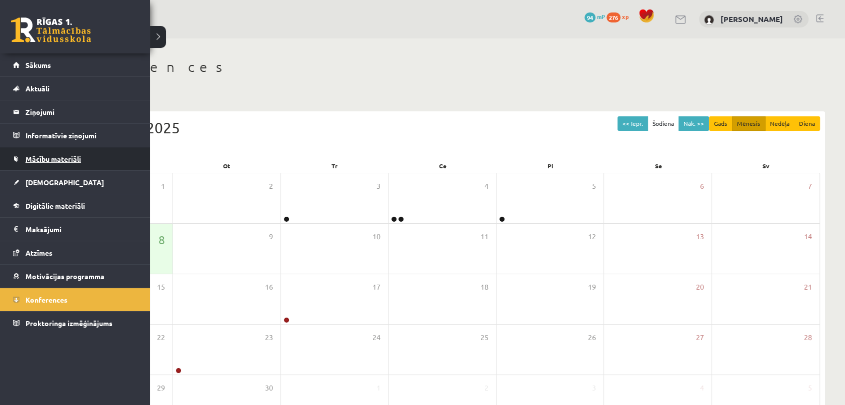
click at [41, 160] on span "Mācību materiāli" at bounding box center [52, 158] width 55 height 9
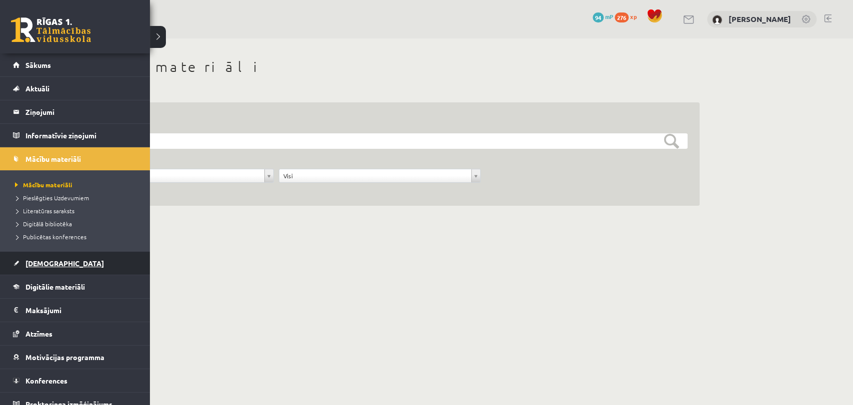
click at [45, 267] on link "[DEMOGRAPHIC_DATA]" at bounding box center [75, 263] width 124 height 23
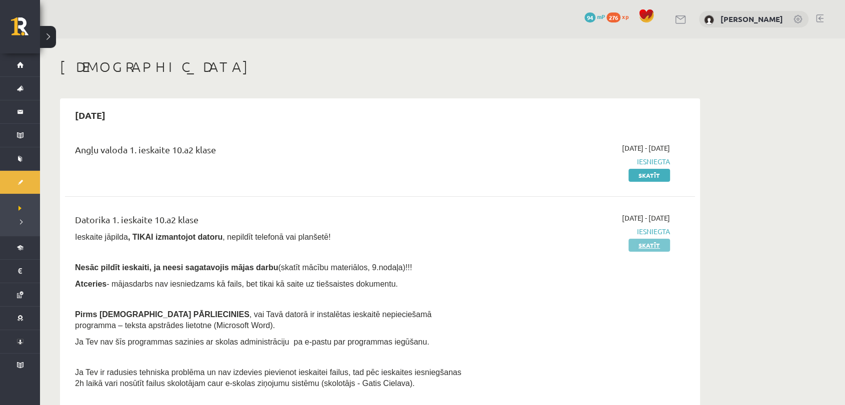
click at [654, 241] on link "Skatīt" at bounding box center [648, 245] width 41 height 13
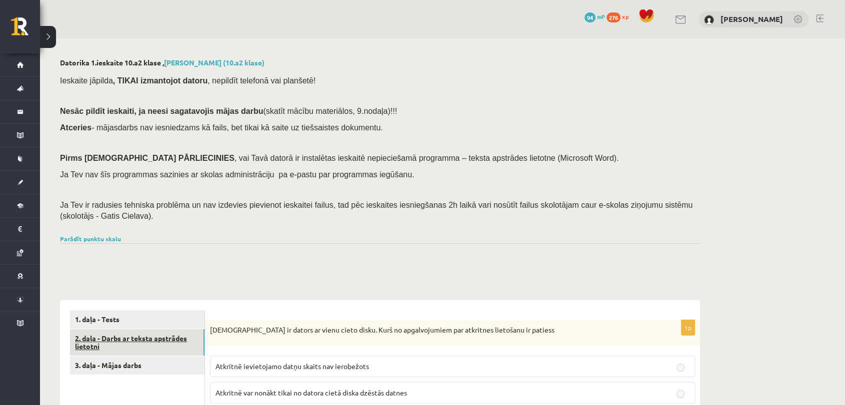
click at [161, 345] on link "2. daļa - Darbs ar teksta apstrādes lietotni" at bounding box center [137, 342] width 134 height 27
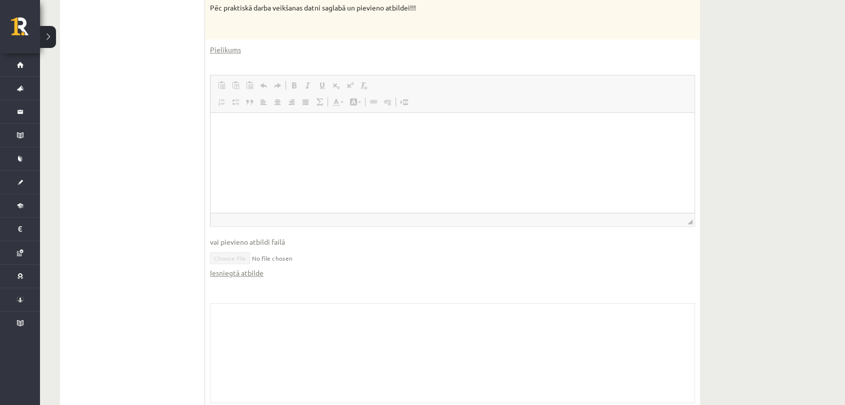
scroll to position [555, 0]
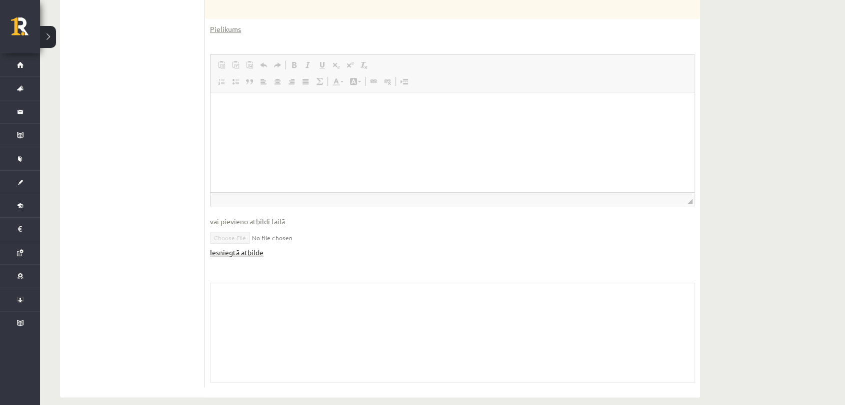
click at [232, 249] on link "Iesniegtā atbilde" at bounding box center [236, 252] width 53 height 10
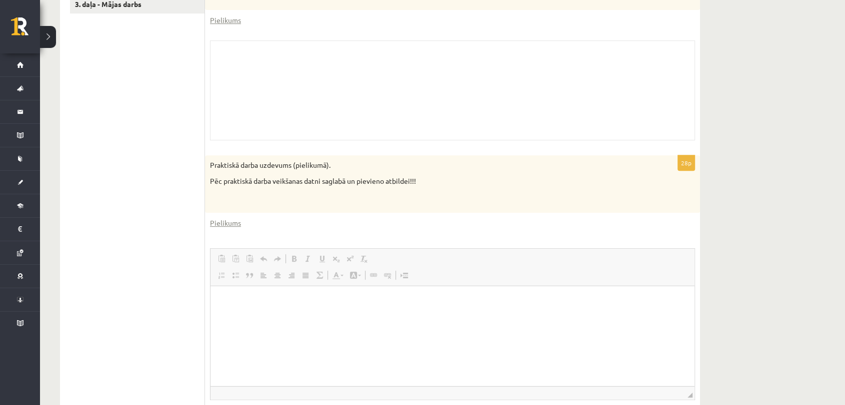
scroll to position [333, 0]
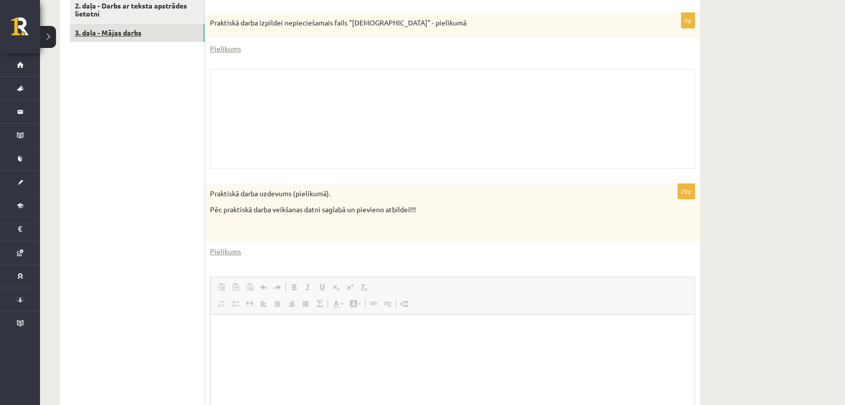
click at [128, 36] on link "3. daļa - Mājas darbs" at bounding box center [137, 32] width 134 height 18
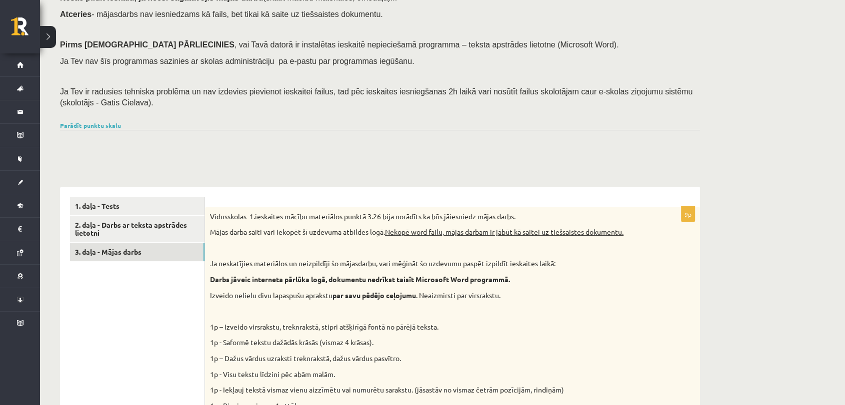
scroll to position [111, 0]
